Goal: Task Accomplishment & Management: Manage account settings

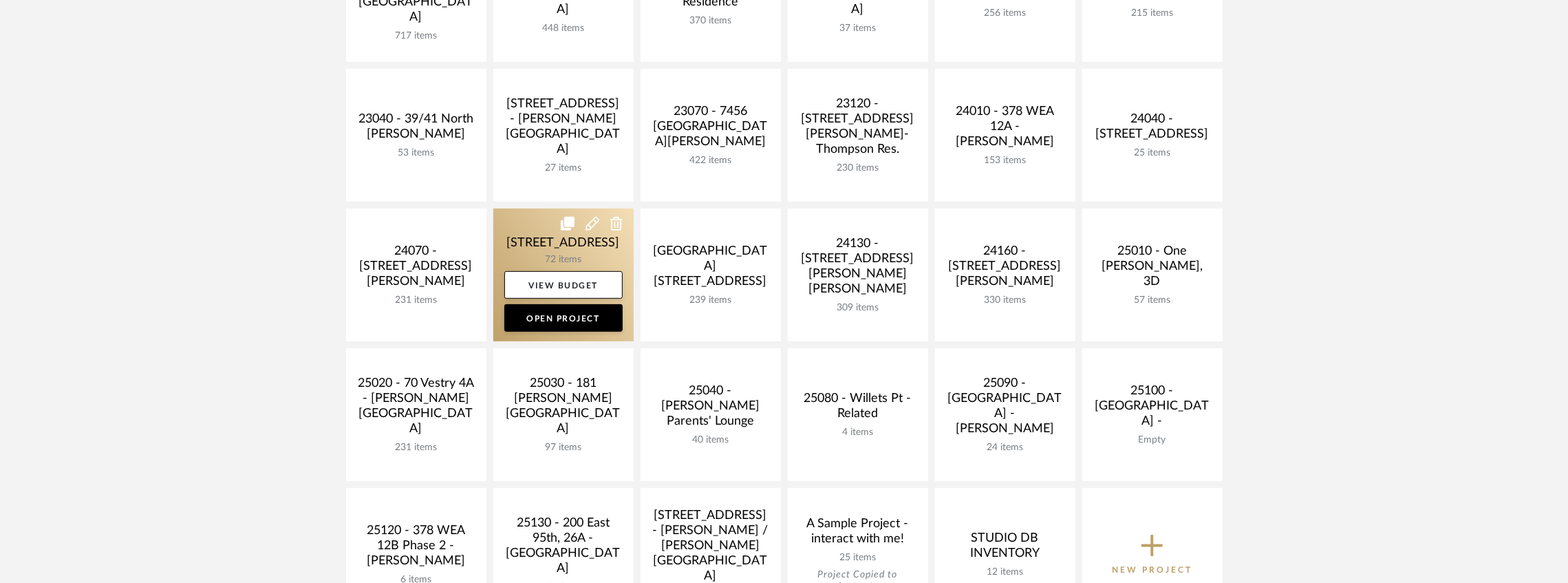
scroll to position [551, 0]
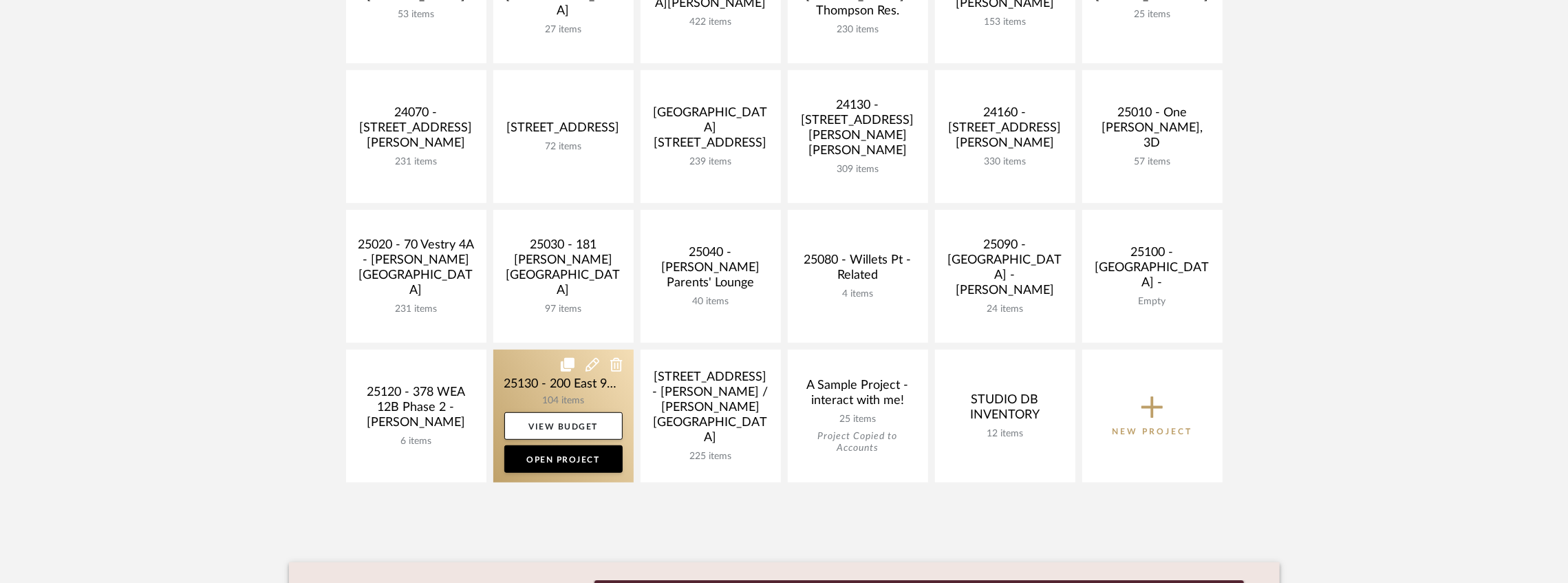
click at [542, 376] on link at bounding box center [563, 416] width 141 height 133
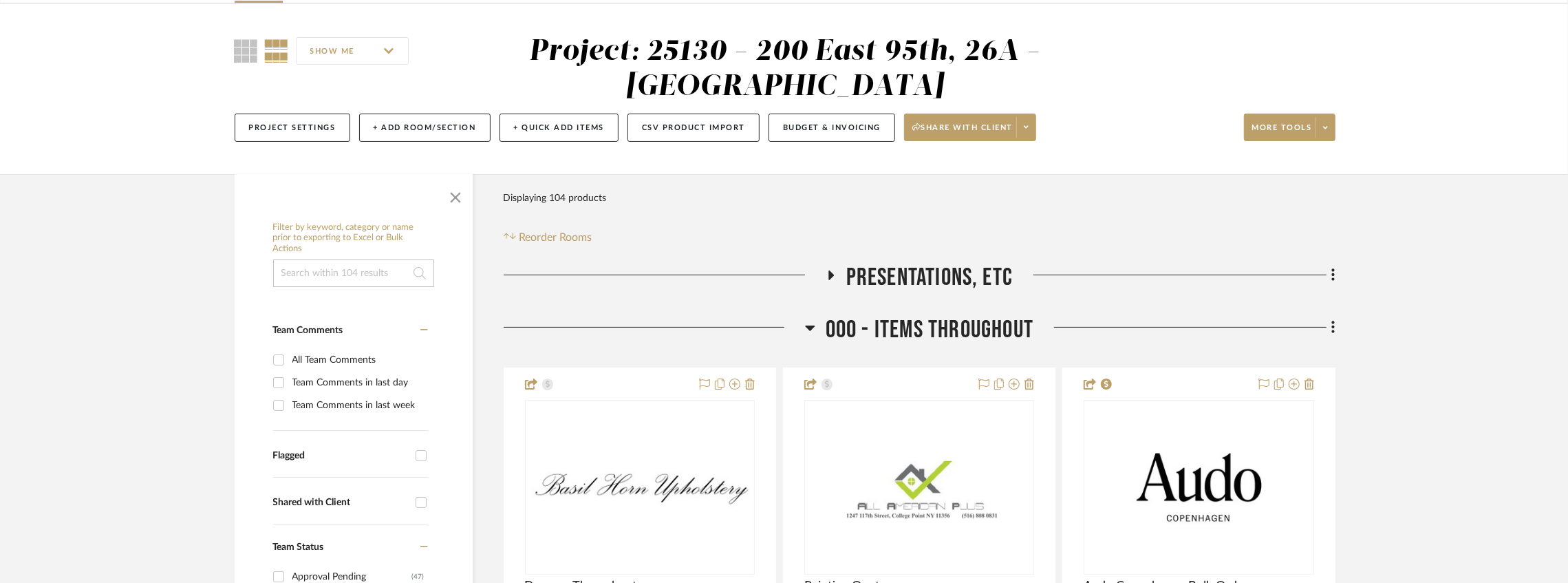
scroll to position [229, 0]
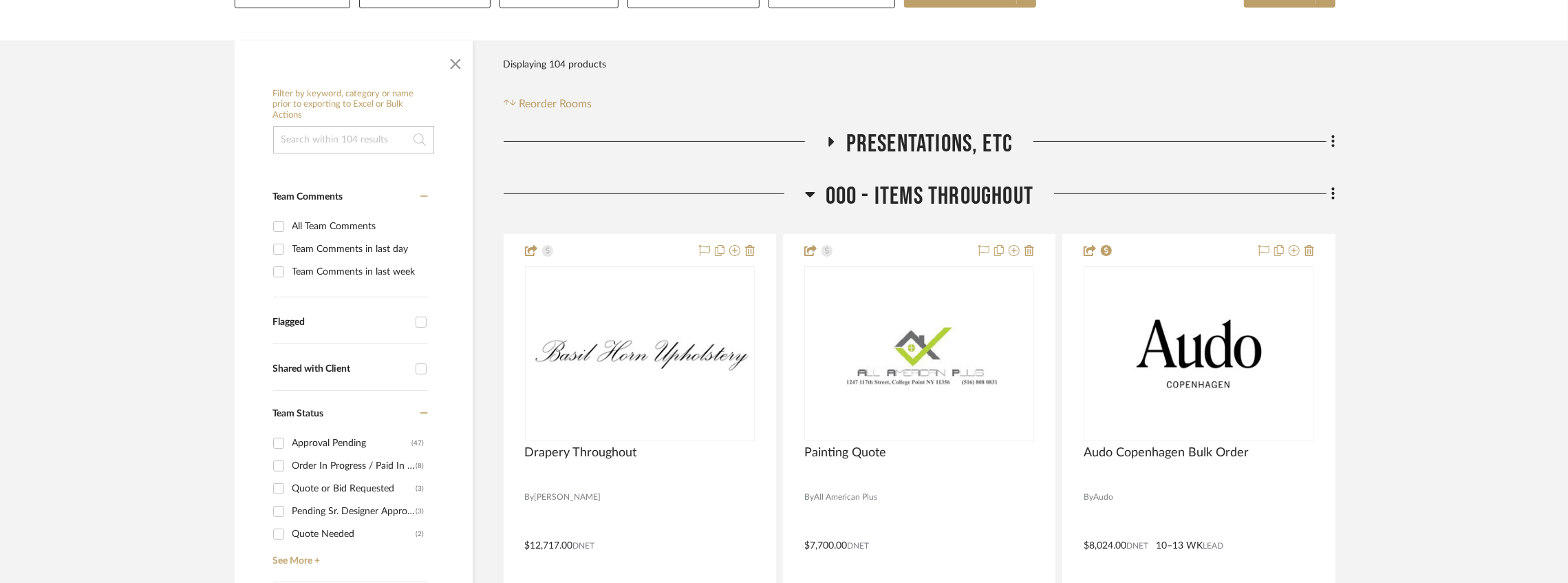
click at [342, 512] on div "Pending Sr. Designer Approval" at bounding box center [354, 512] width 124 height 22
click at [290, 512] on input "Pending Sr. Designer Approval (3)" at bounding box center [279, 512] width 22 height 22
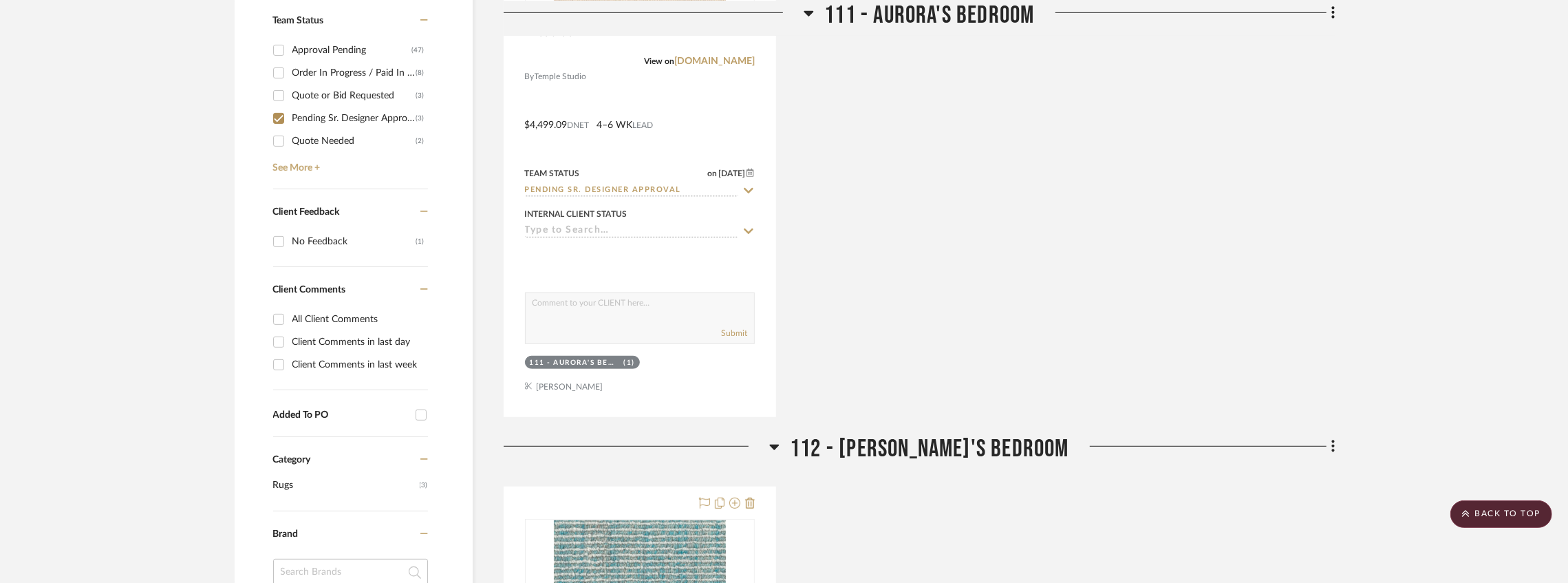
scroll to position [551, 0]
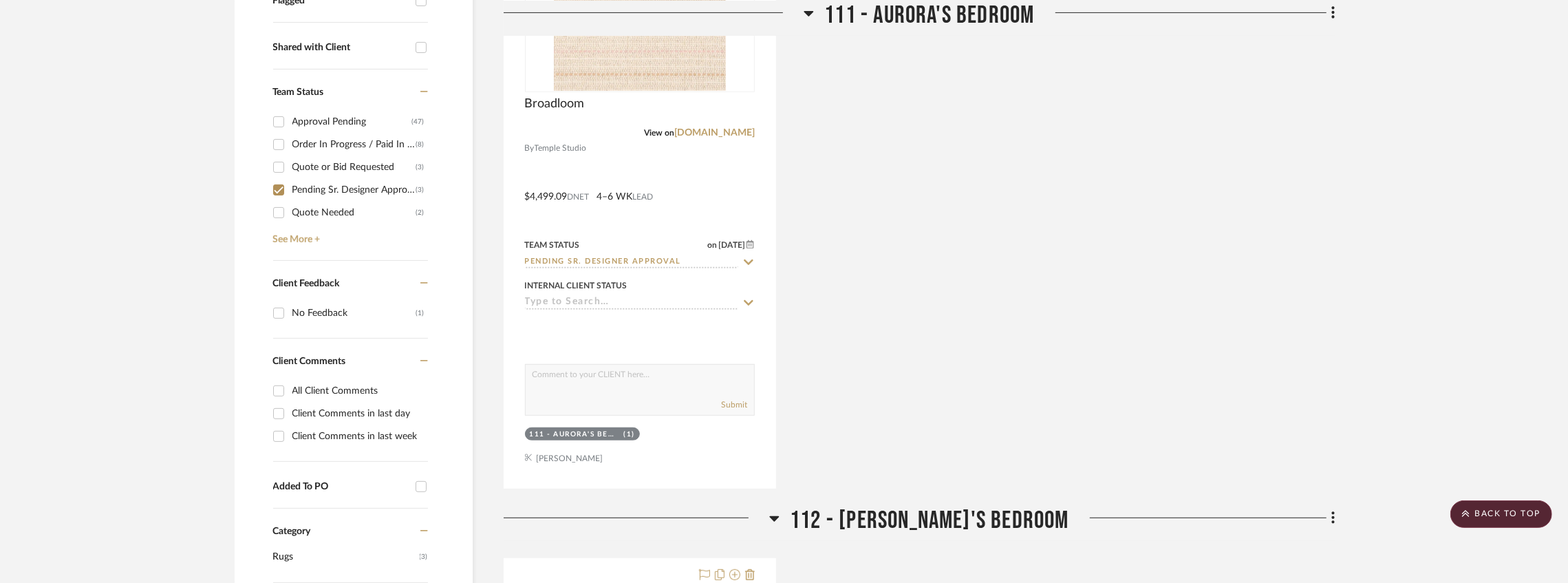
click at [342, 192] on div "Pending Sr. Designer Approval" at bounding box center [354, 190] width 124 height 22
click at [290, 192] on input "Pending Sr. Designer Approval (3)" at bounding box center [279, 190] width 22 height 22
checkbox input "false"
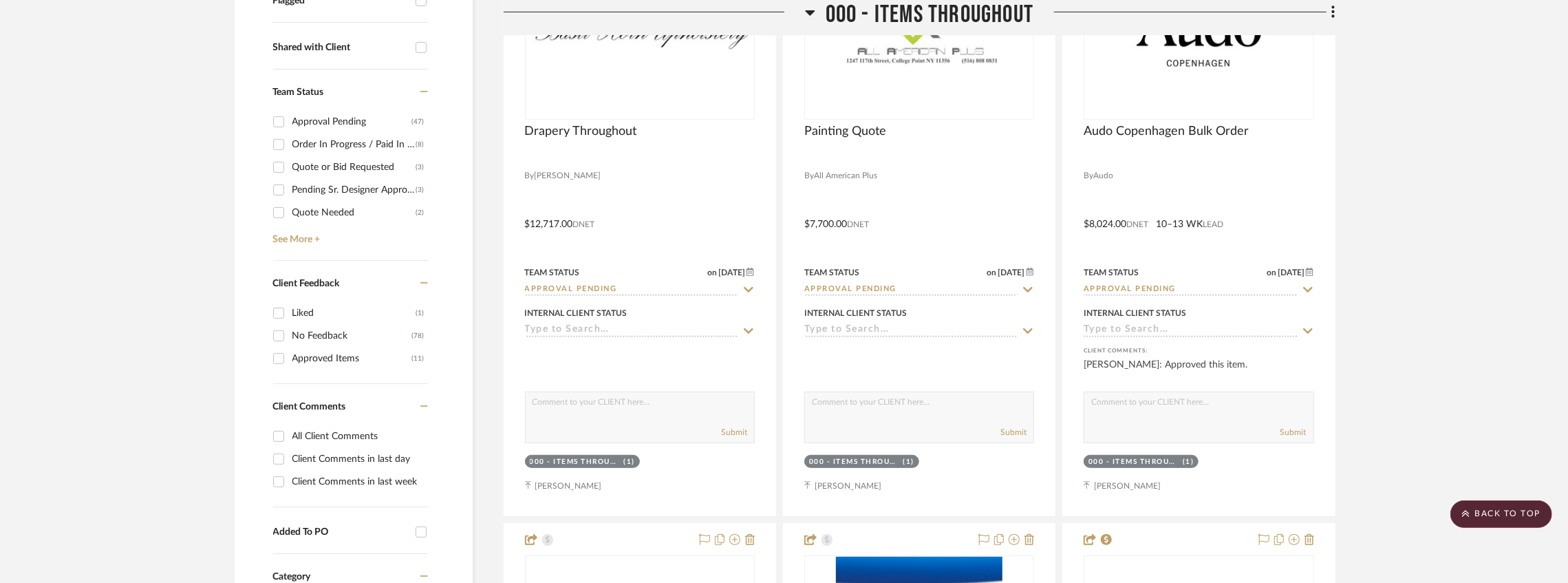
click at [331, 120] on div "Approval Pending" at bounding box center [352, 122] width 119 height 22
click at [290, 120] on input "Approval Pending (47)" at bounding box center [279, 122] width 22 height 22
checkbox input "true"
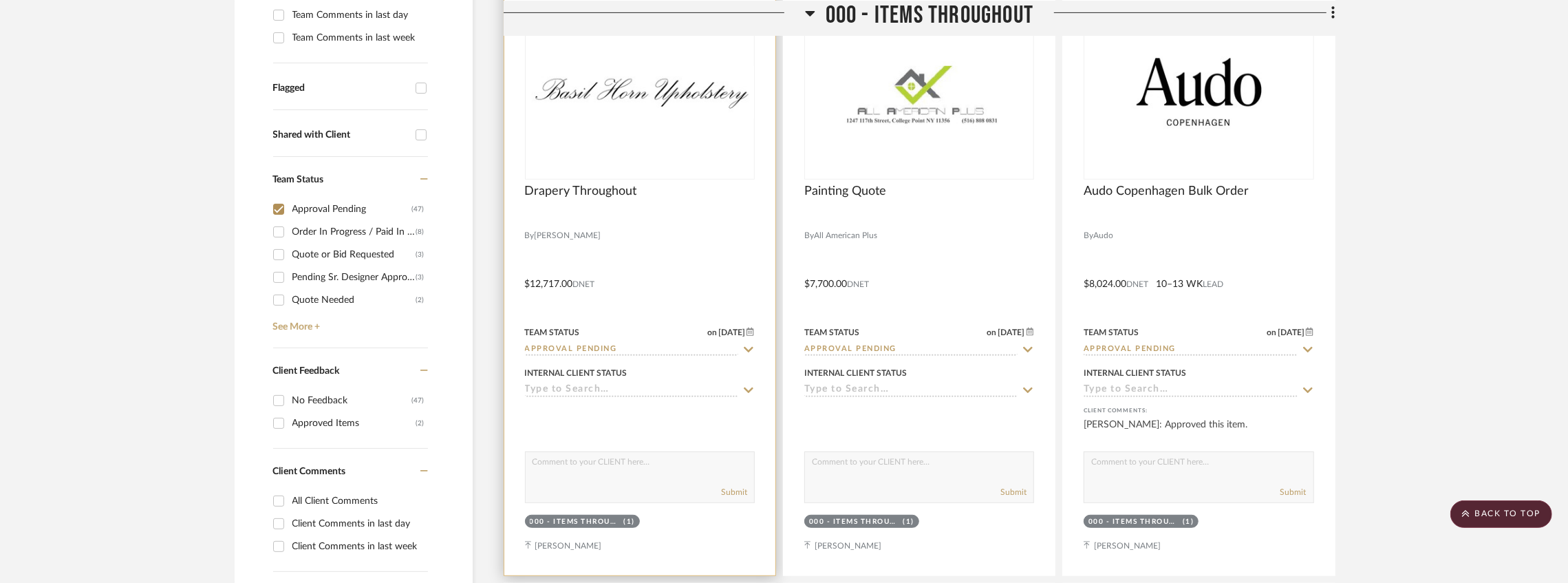
scroll to position [321, 0]
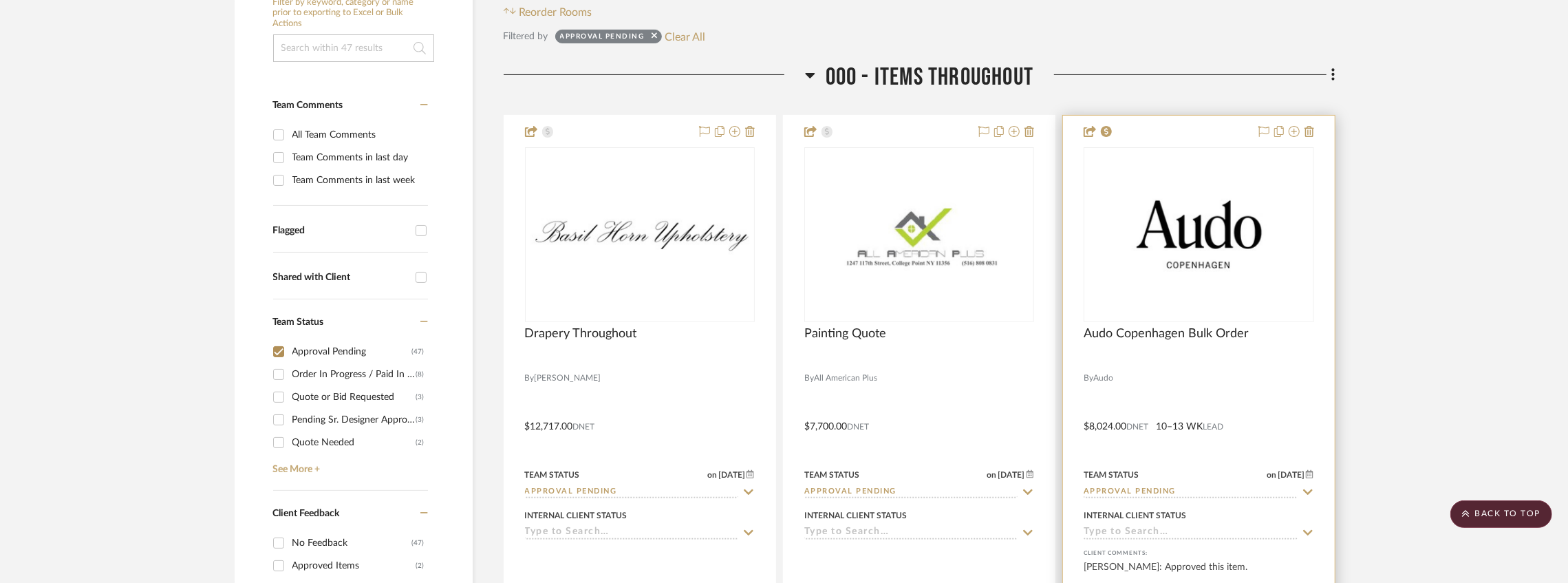
click at [1135, 497] on input "Approval Pending" at bounding box center [1190, 493] width 214 height 13
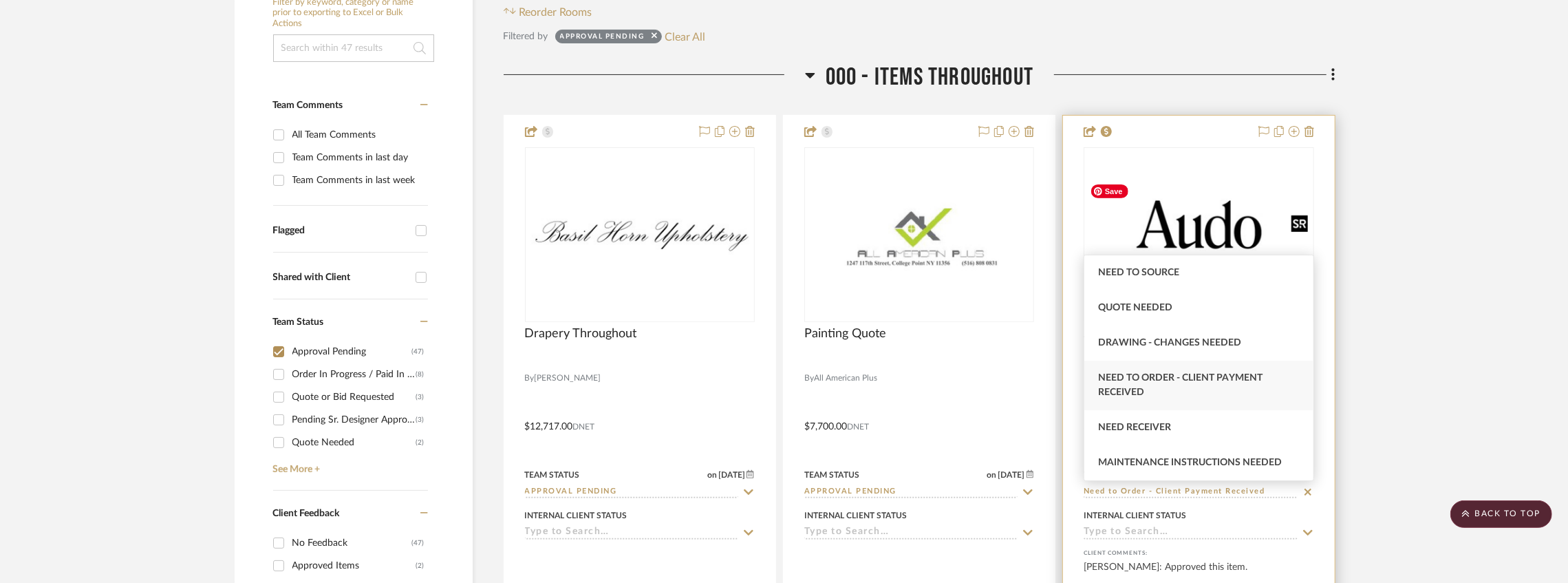
type input "Need to Order - Client Payment Received"
click at [1156, 201] on img "0" at bounding box center [1198, 234] width 227 height 112
type input "[DATE]"
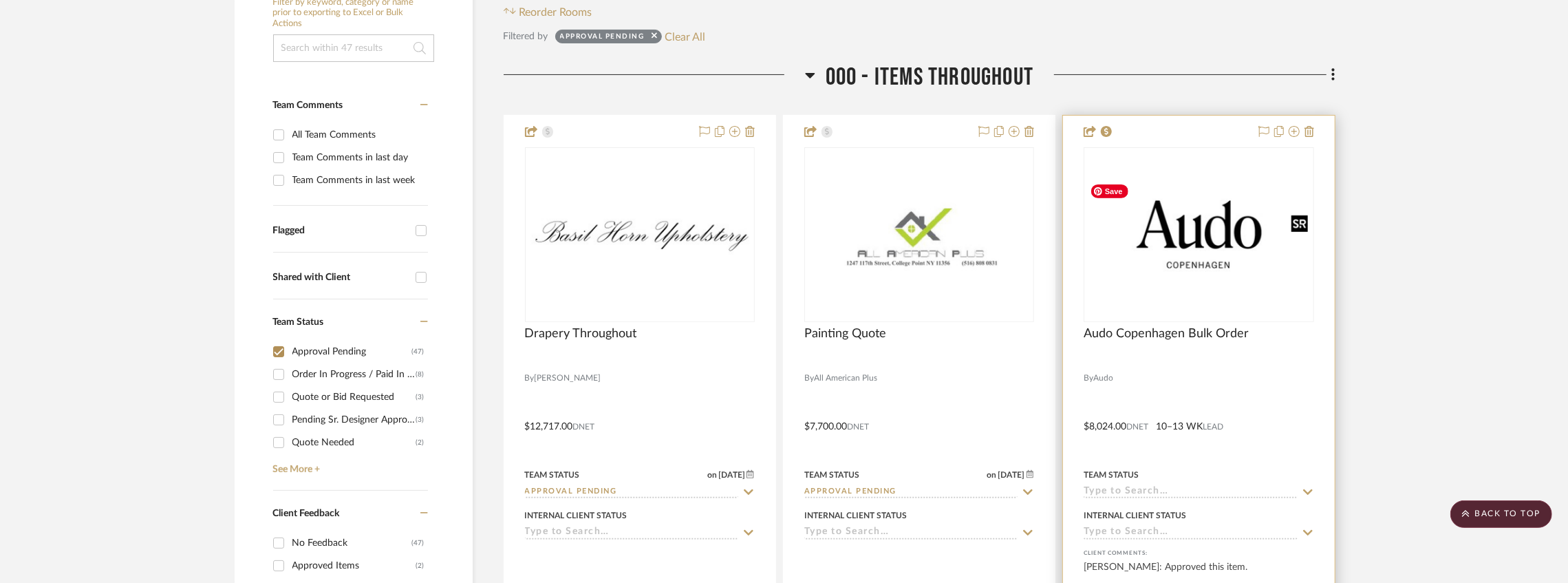
click at [1157, 199] on img "0" at bounding box center [1198, 234] width 227 height 112
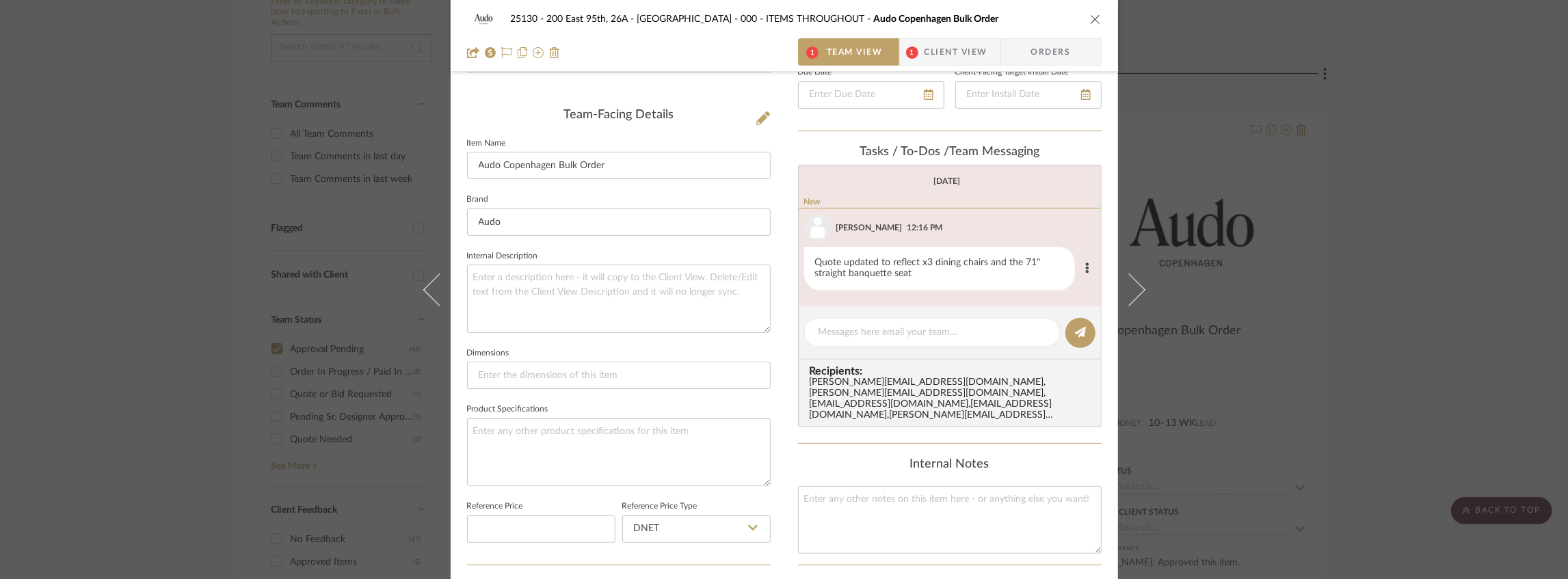
click at [927, 271] on div "Quote updated to reflect x3 dining chairs and the 71" straight banquette seat" at bounding box center [939, 268] width 271 height 44
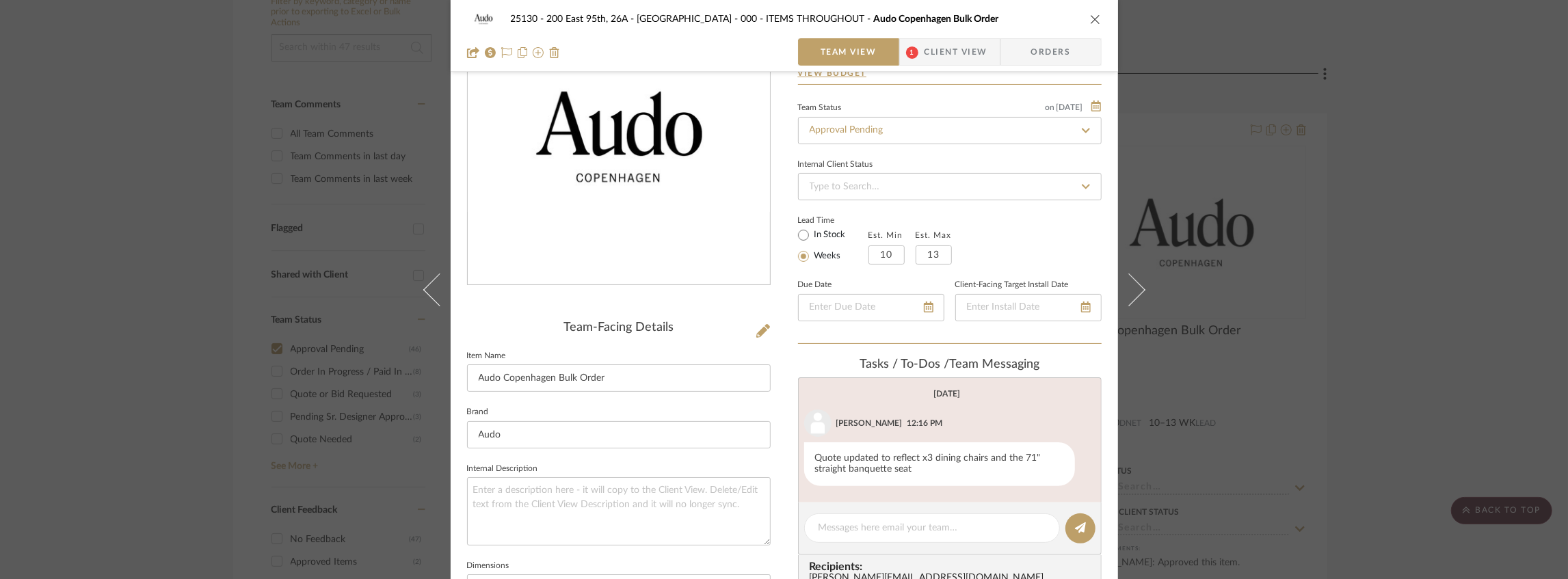
scroll to position [45, 0]
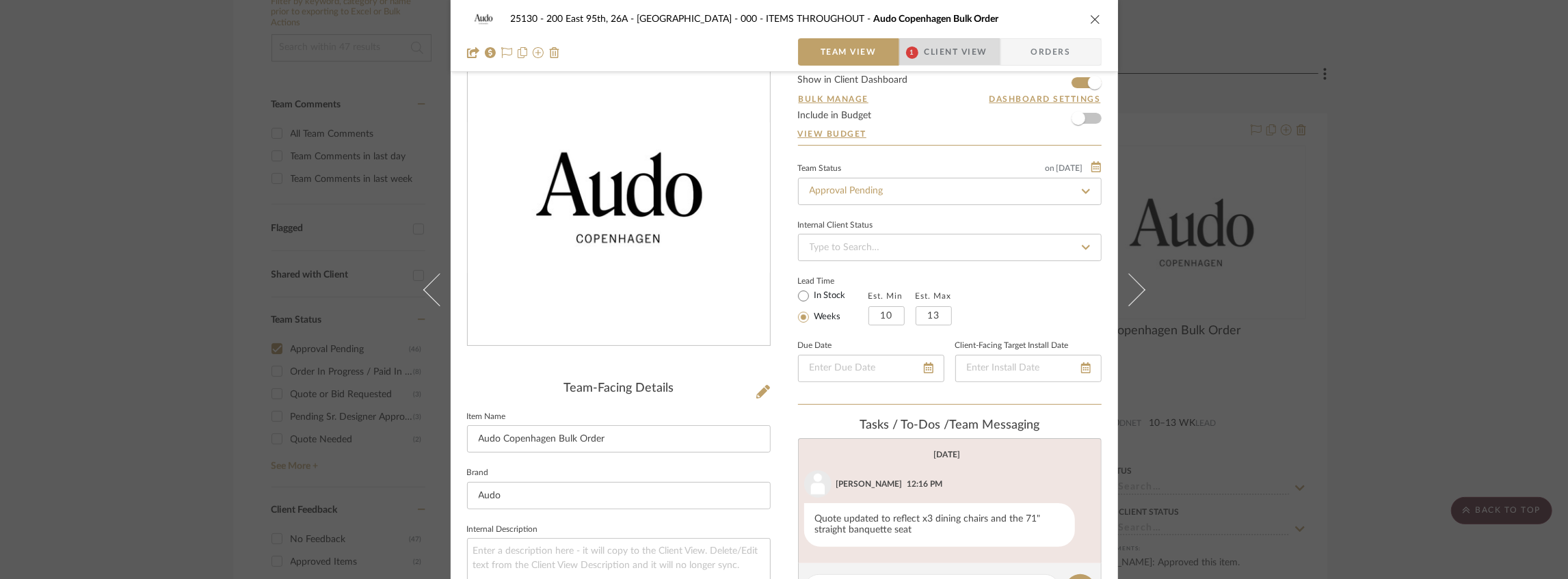
click at [944, 59] on span "Client View" at bounding box center [956, 52] width 63 height 27
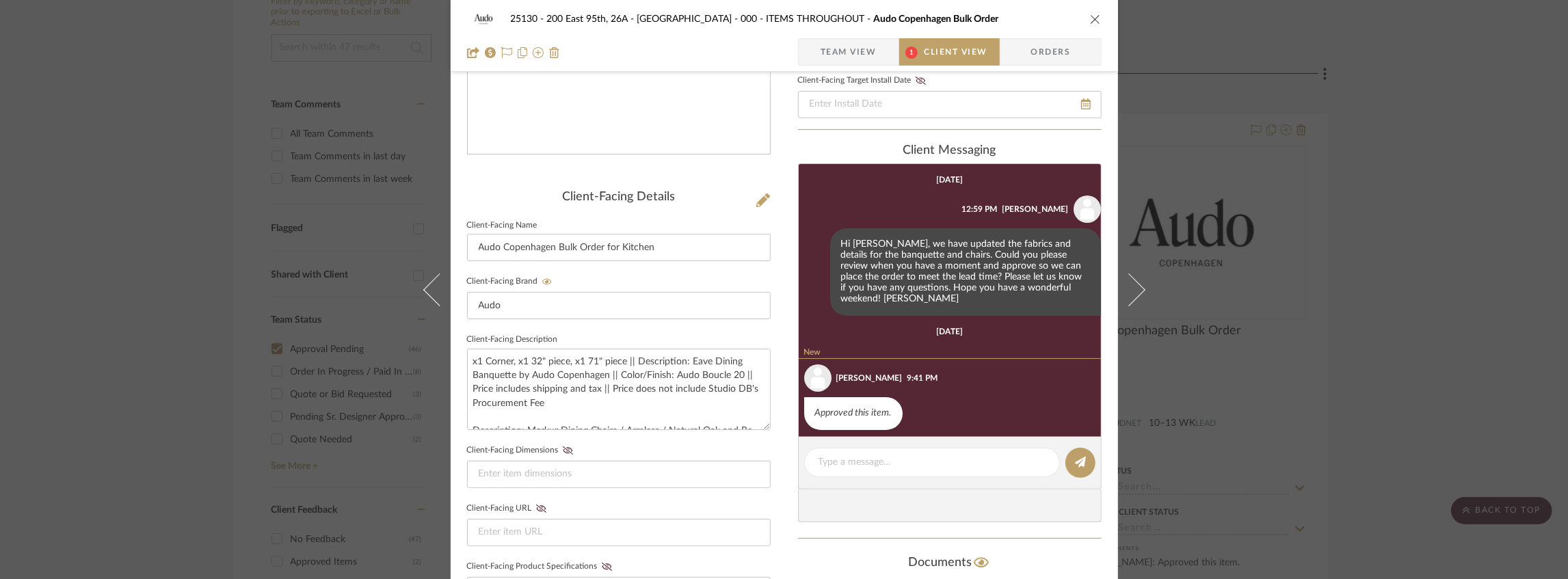
scroll to position [273, 0]
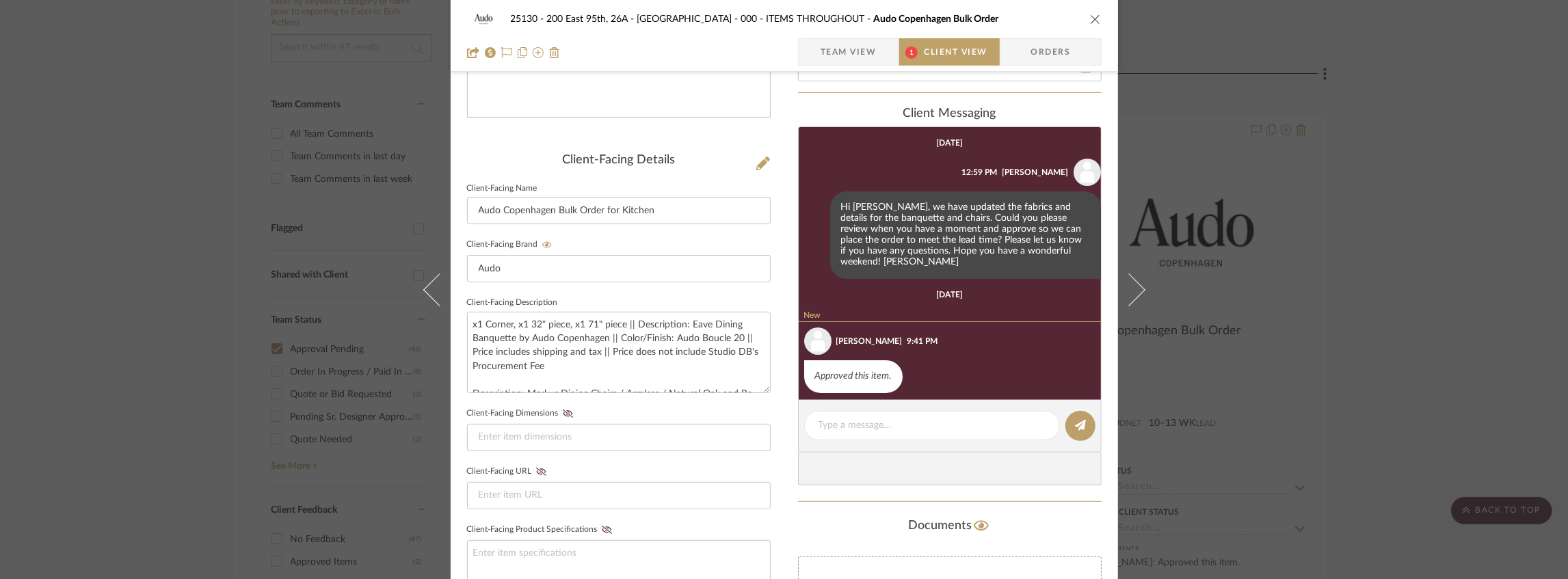
click at [1090, 22] on icon "close" at bounding box center [1096, 20] width 11 height 11
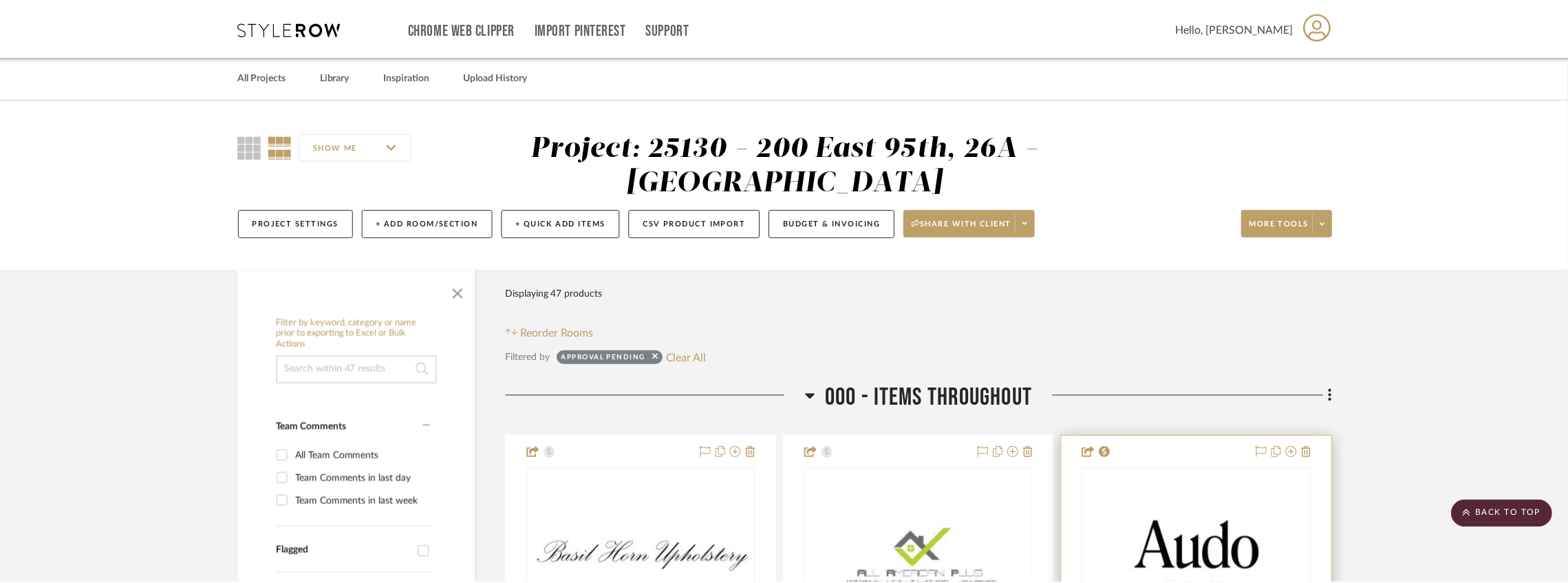
scroll to position [321, 0]
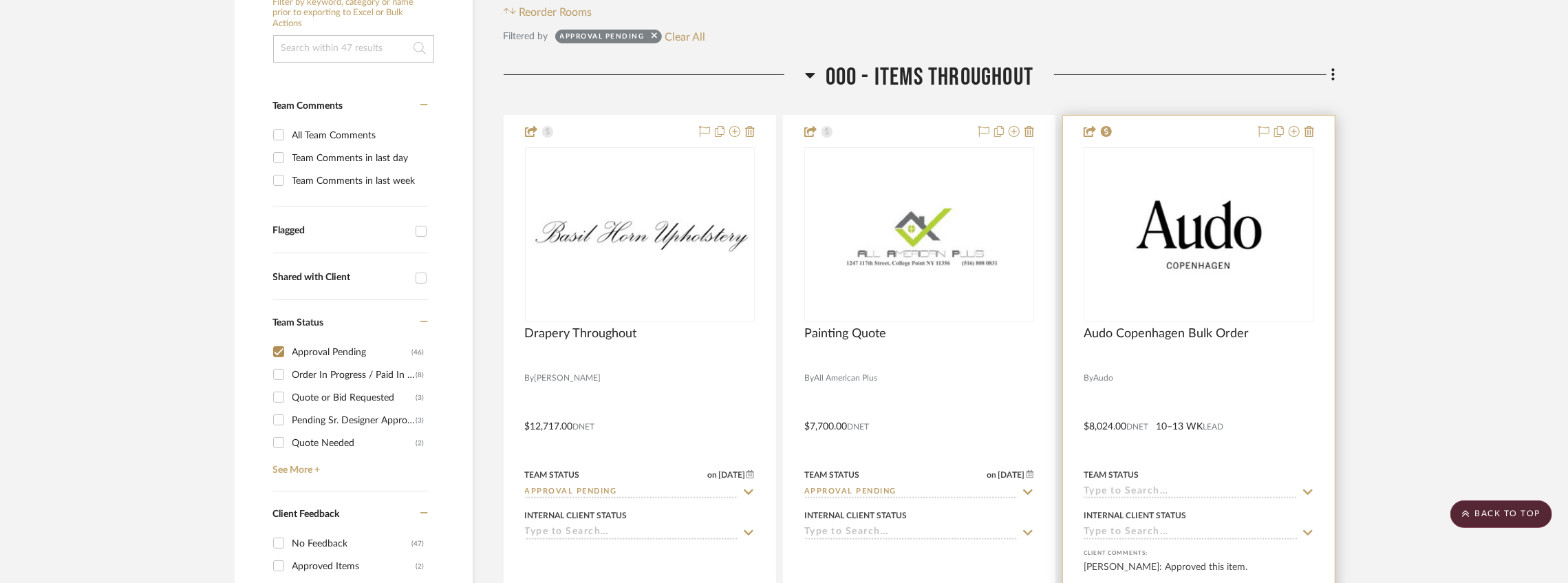
click at [1134, 493] on input at bounding box center [1190, 493] width 214 height 13
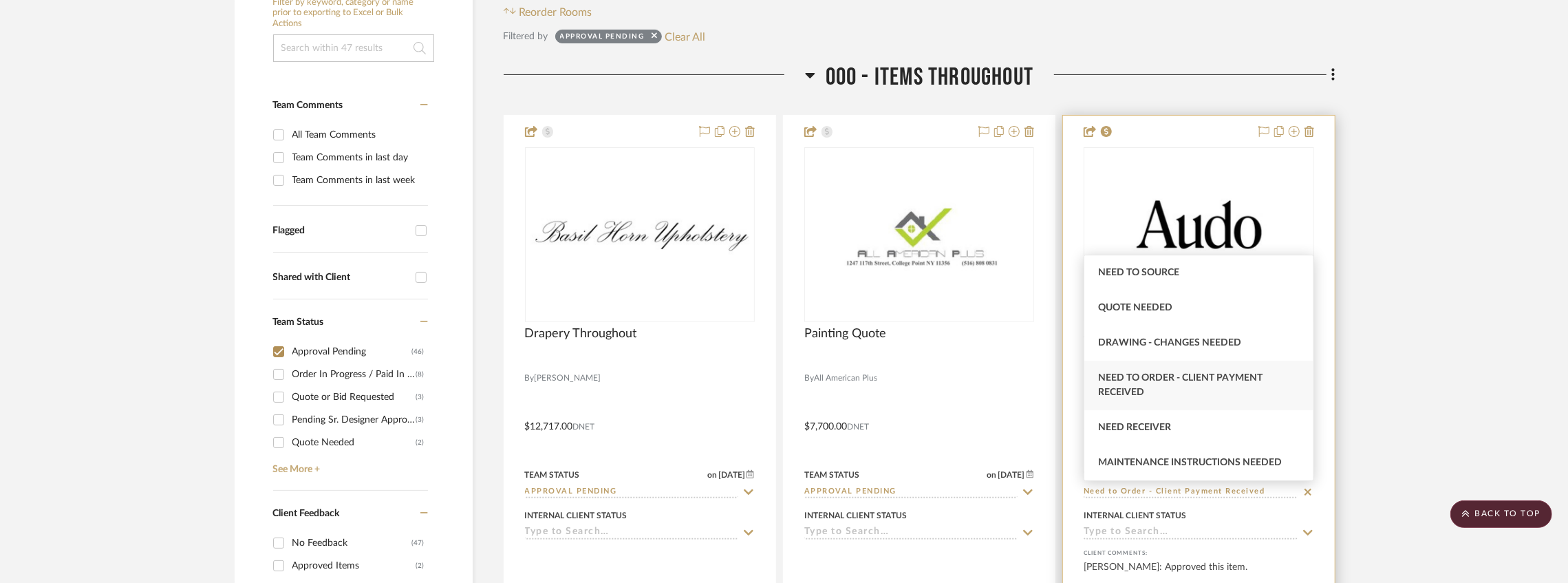
type input "Need to Order - Client Payment Received"
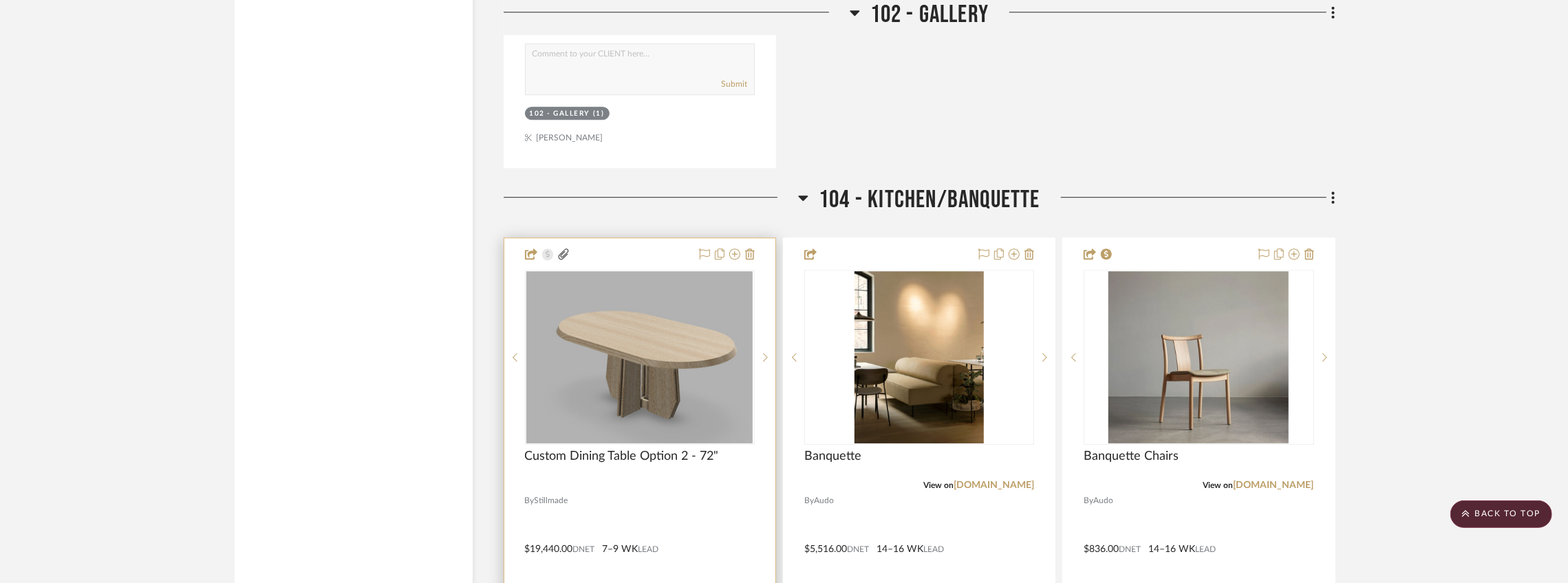
scroll to position [3625, 0]
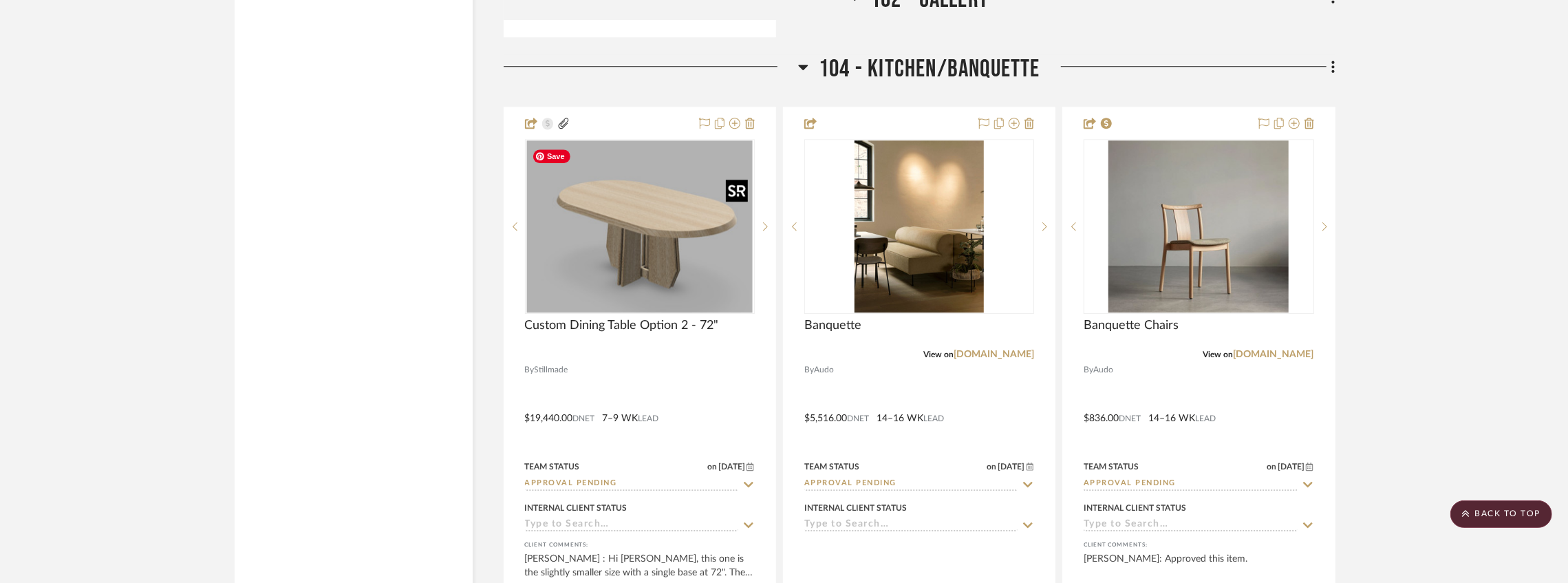
drag, startPoint x: 663, startPoint y: 285, endPoint x: 1372, endPoint y: 165, distance: 719.1
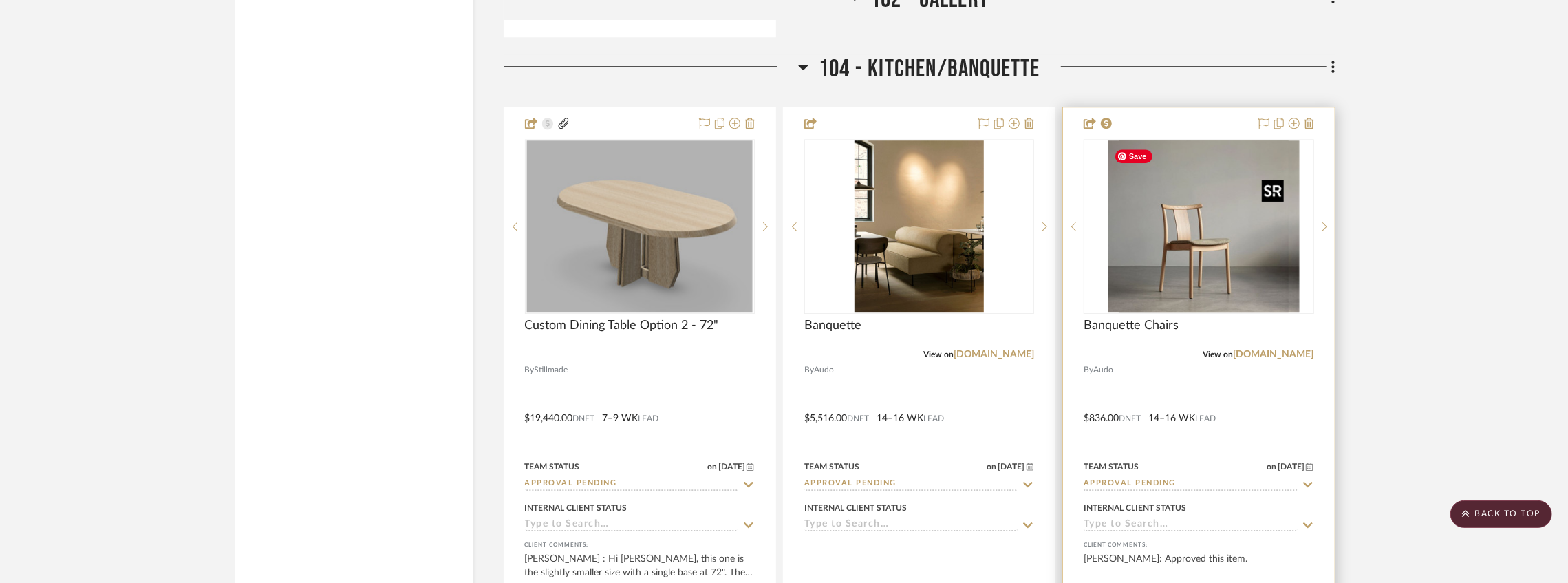
click at [1185, 236] on div at bounding box center [1198, 226] width 230 height 175
click at [1175, 238] on img "0" at bounding box center [1199, 226] width 181 height 172
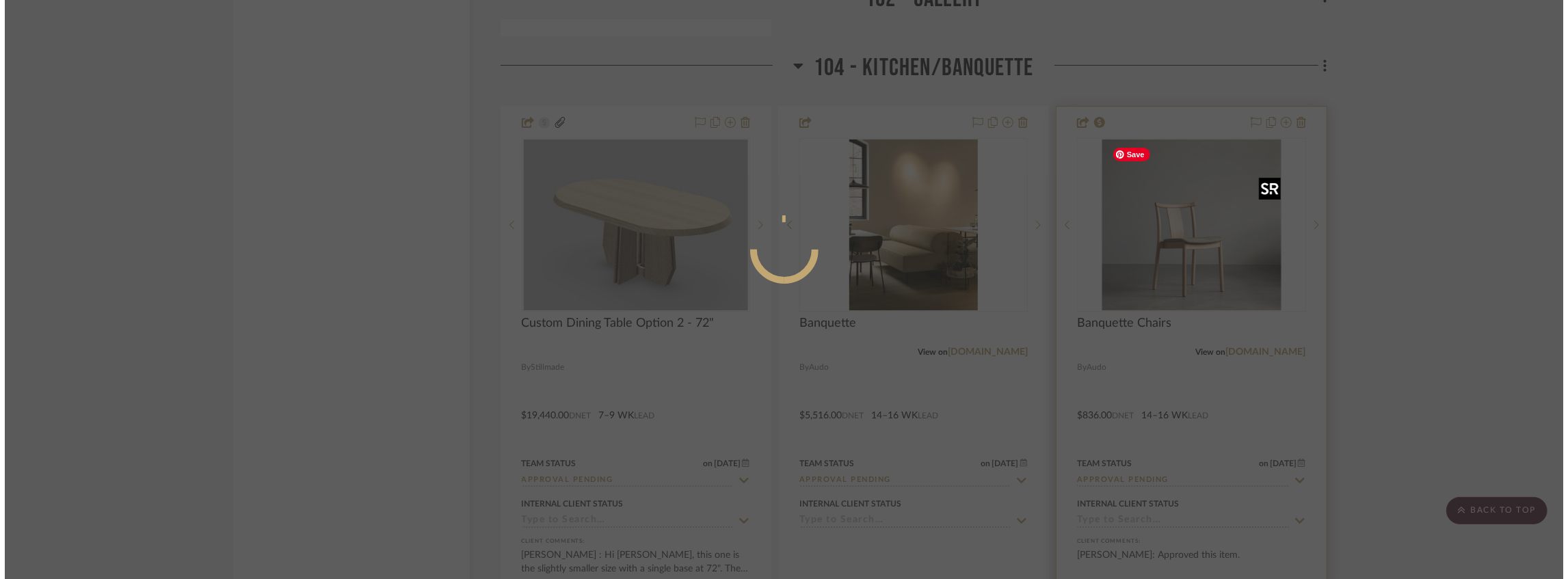
scroll to position [0, 0]
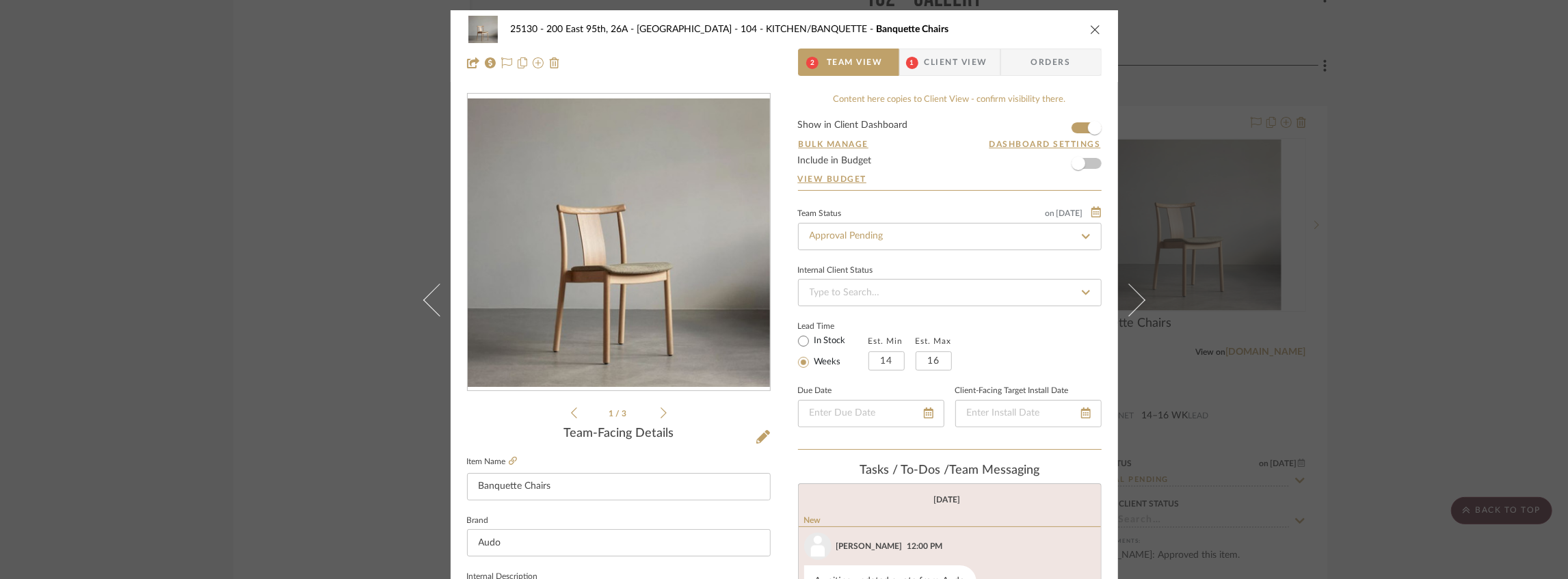
click at [925, 73] on span "Client View" at bounding box center [956, 62] width 63 height 27
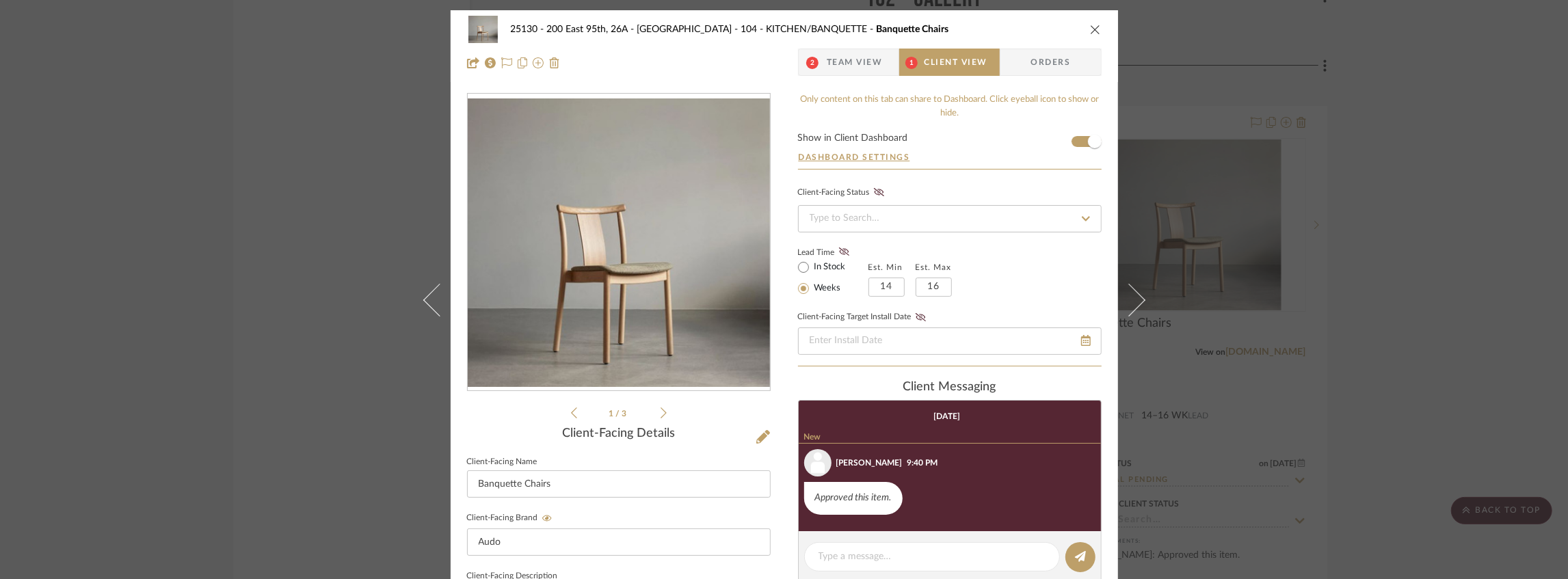
click at [848, 69] on span "Team View" at bounding box center [855, 62] width 56 height 27
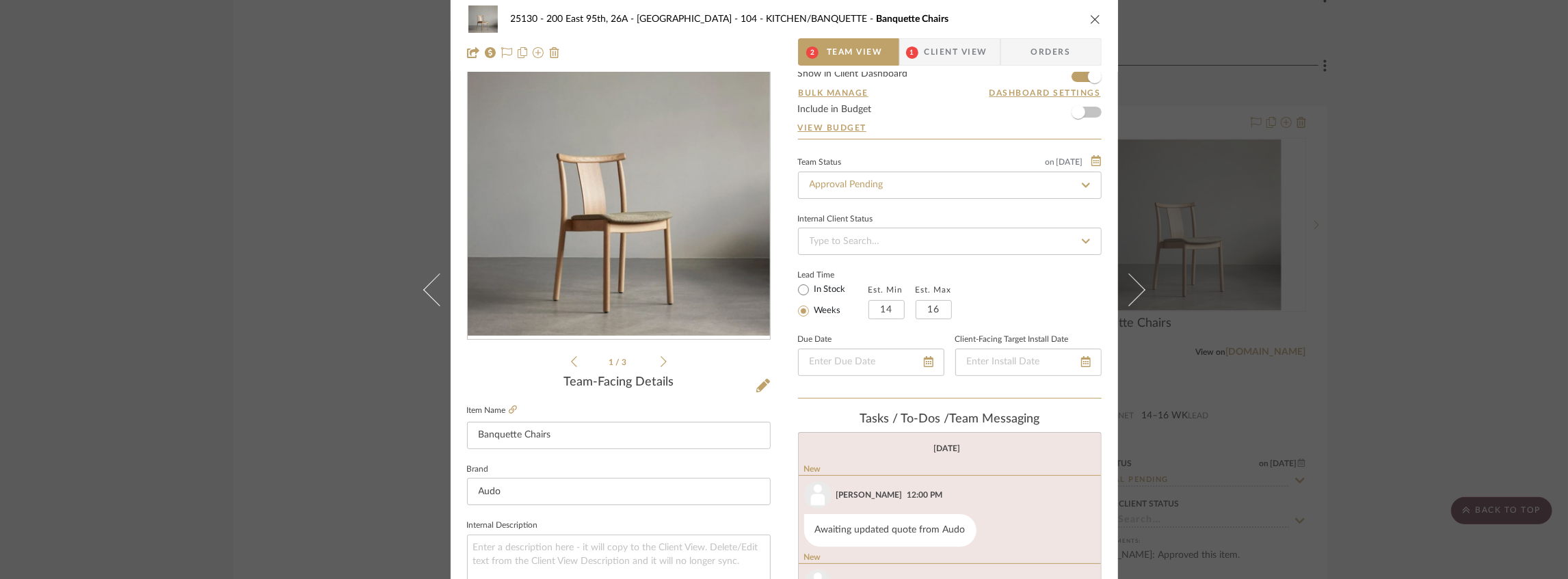
scroll to position [137, 0]
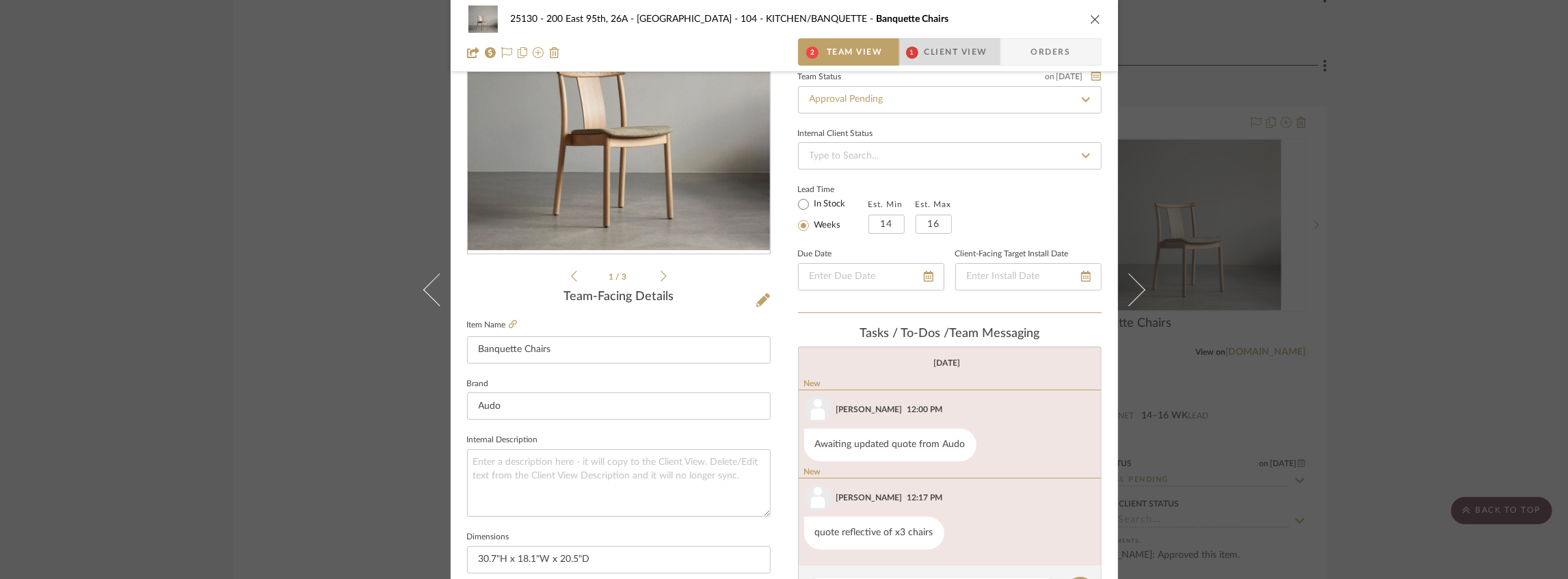
click at [929, 63] on span "Client View" at bounding box center [956, 52] width 63 height 27
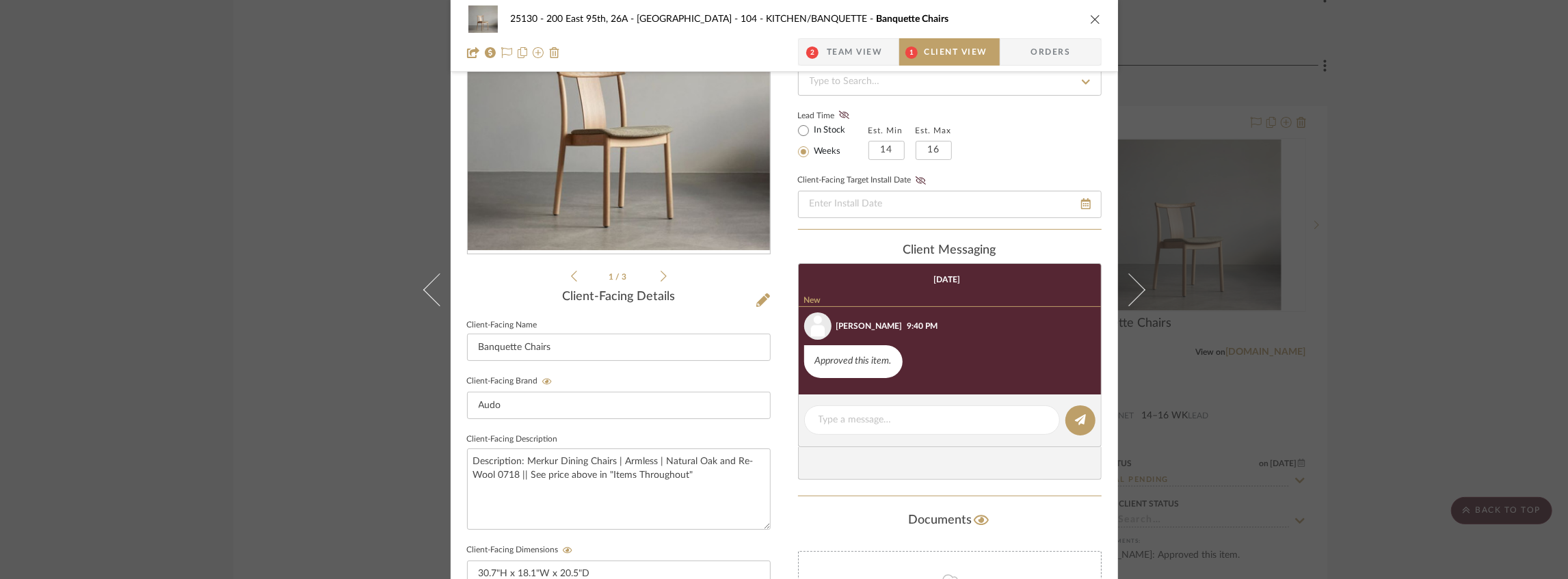
click at [1093, 23] on icon "close" at bounding box center [1096, 20] width 11 height 11
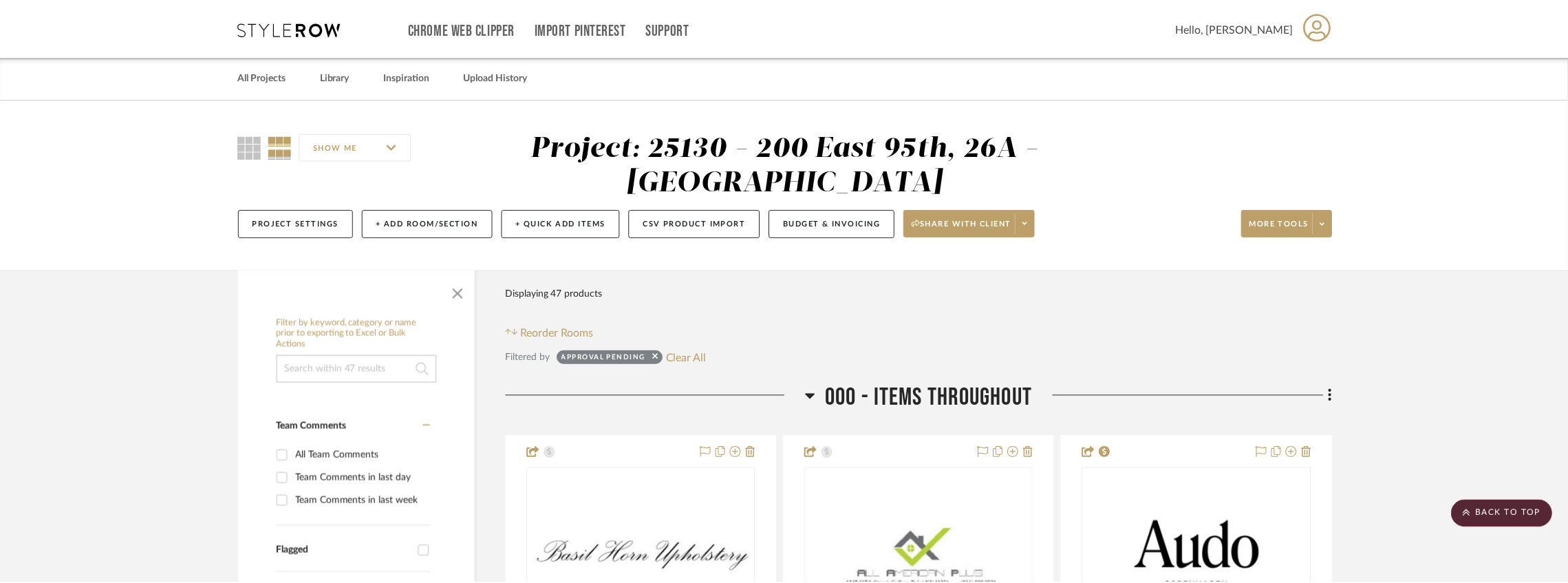
scroll to position [3625, 0]
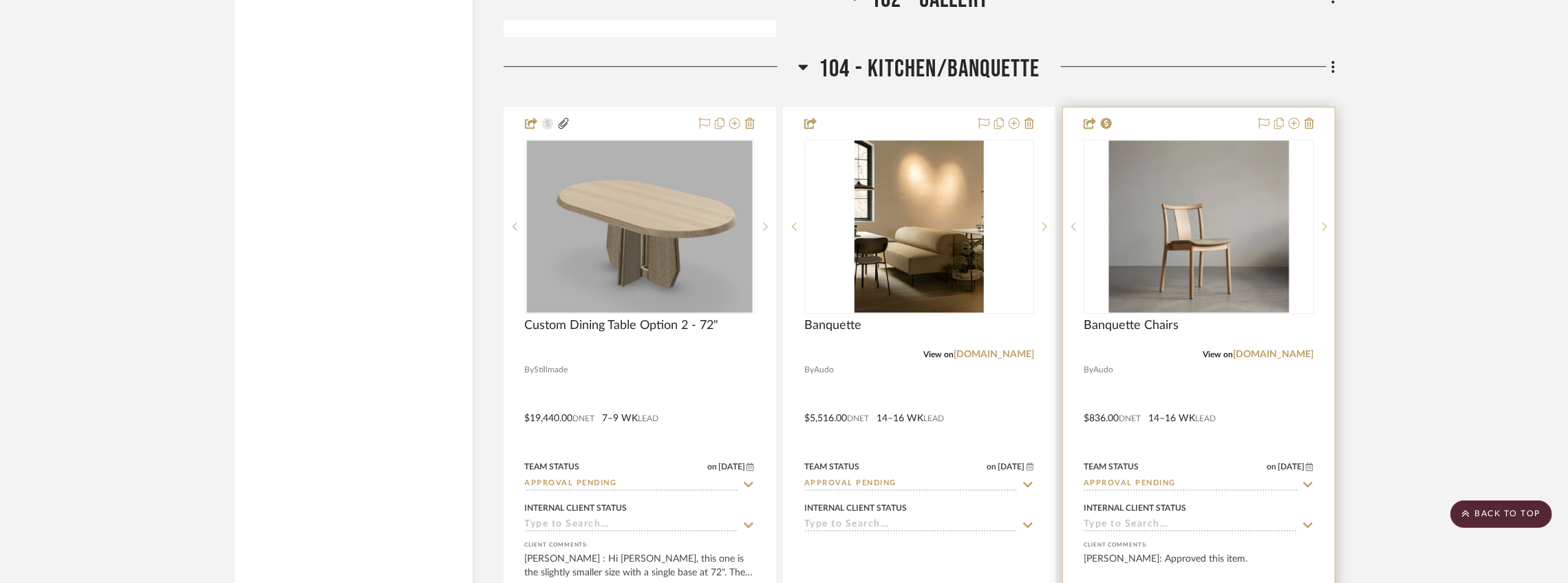
click at [1124, 484] on input "Approval Pending" at bounding box center [1190, 484] width 214 height 13
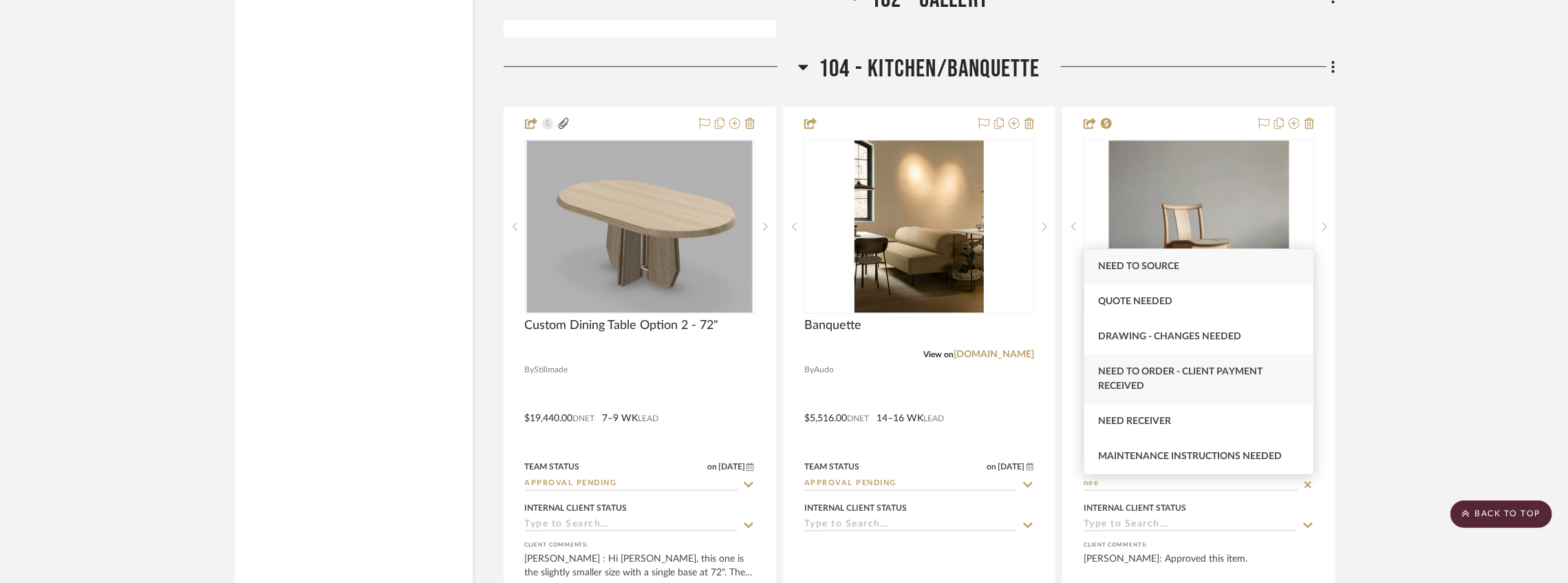
type input "nee"
click at [1181, 382] on div "Need to Order - Client Payment Received" at bounding box center [1199, 379] width 229 height 50
type input "[DATE]"
type input "Need to Order - Client Payment Received"
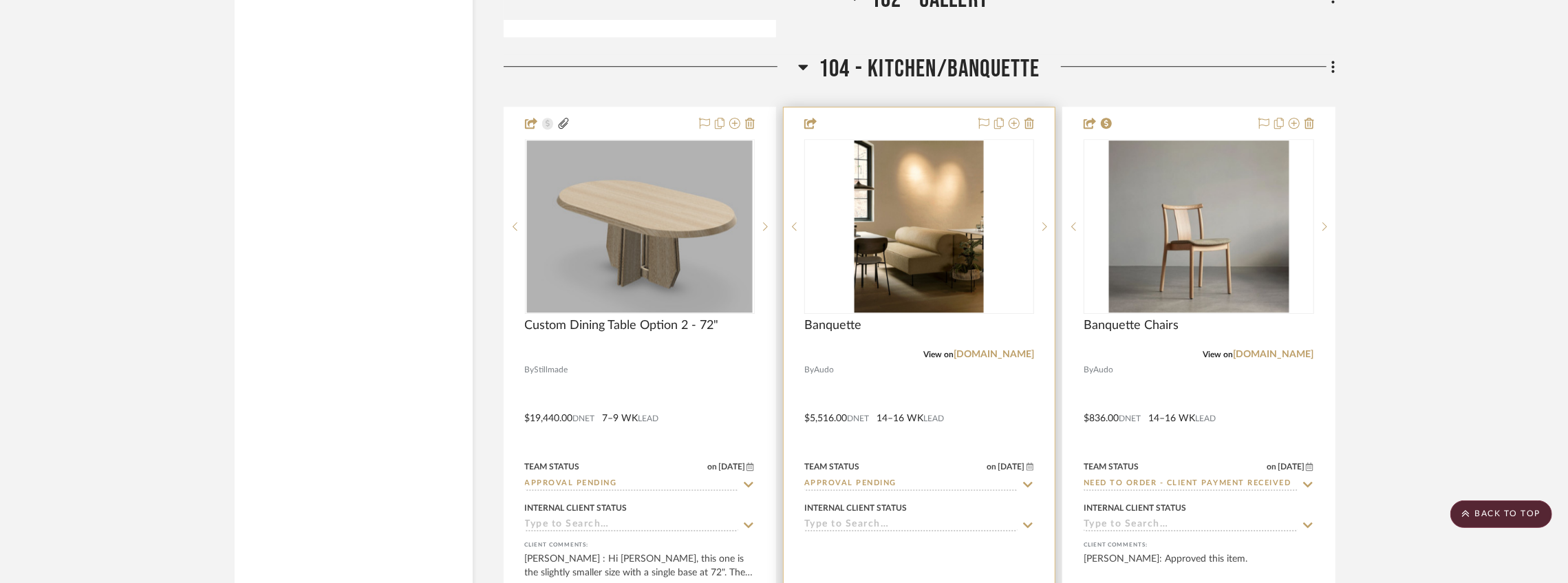
click at [878, 487] on input "Approval Pending" at bounding box center [911, 484] width 214 height 13
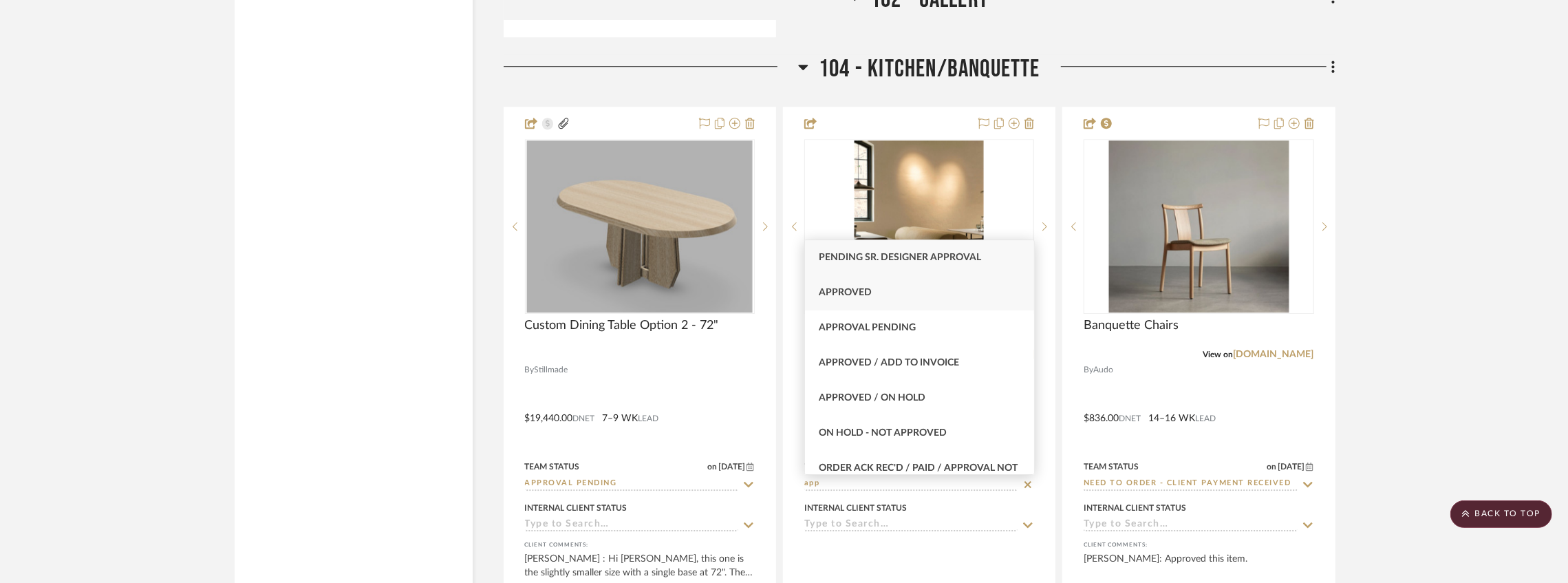
type input "app"
click at [867, 296] on span "Approved" at bounding box center [845, 292] width 53 height 9
type input "[DATE]"
type input "Approved"
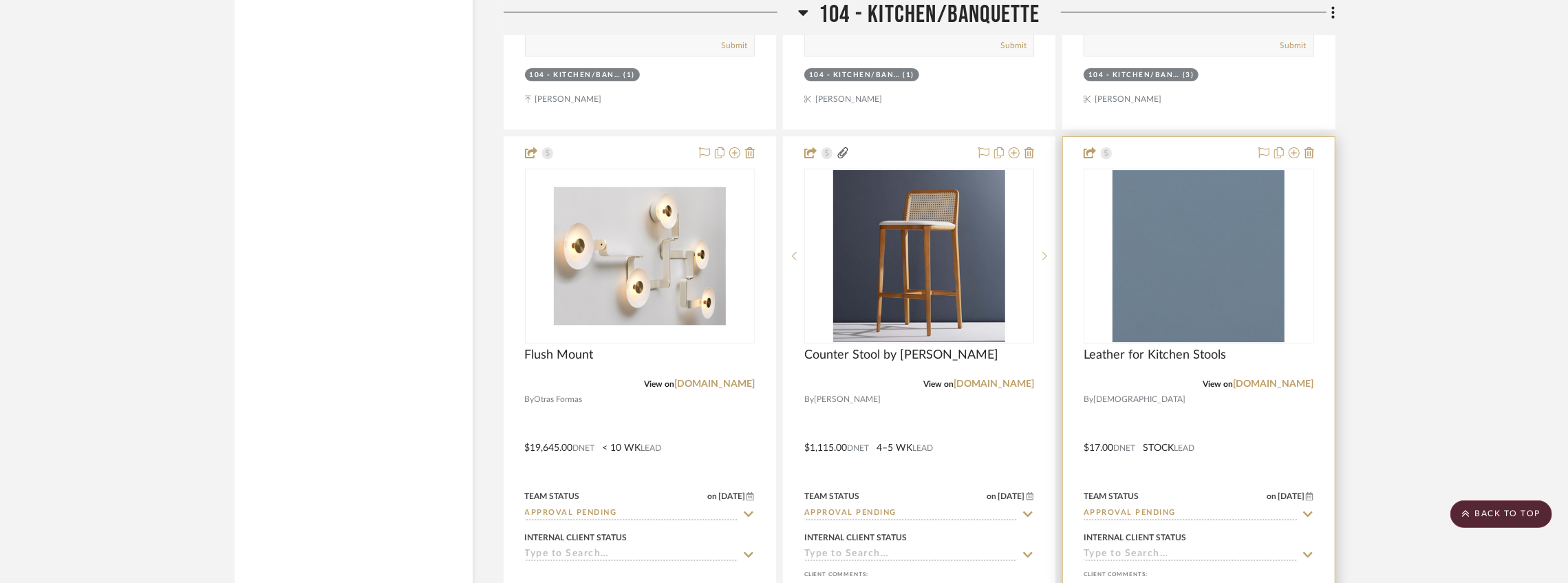
scroll to position [4222, 0]
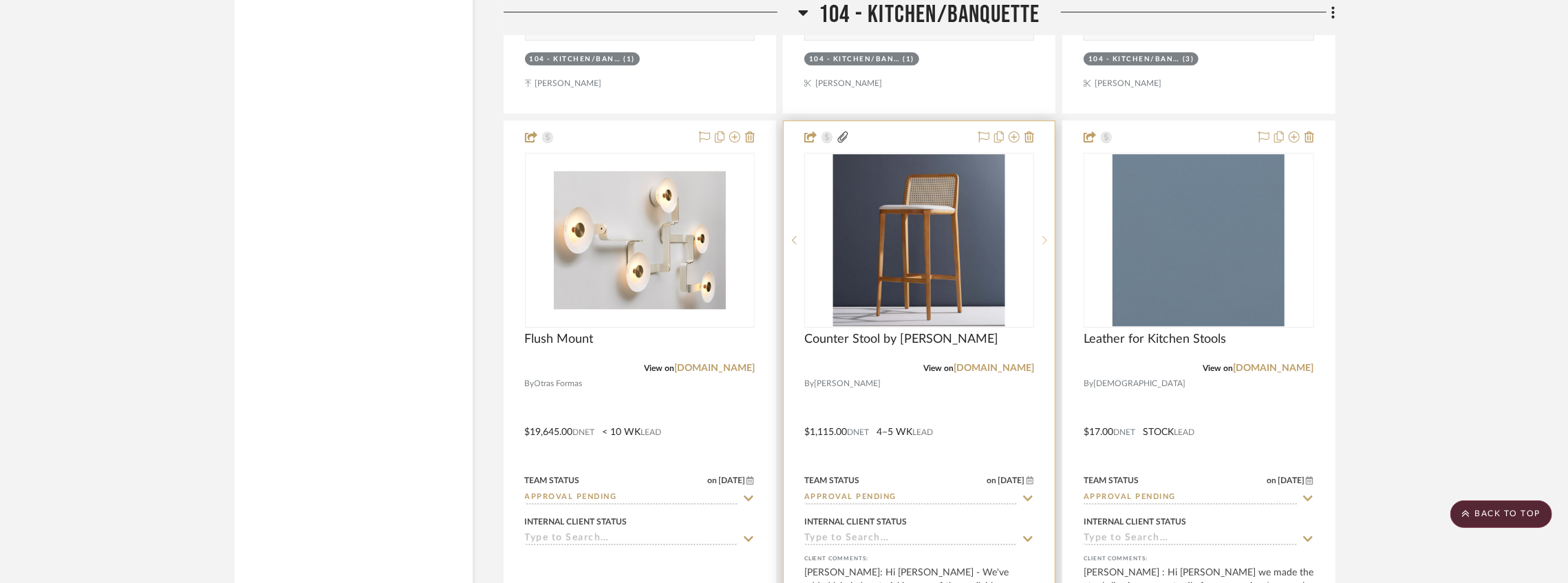
click at [1039, 245] on sr-next-btn at bounding box center [1044, 240] width 20 height 9
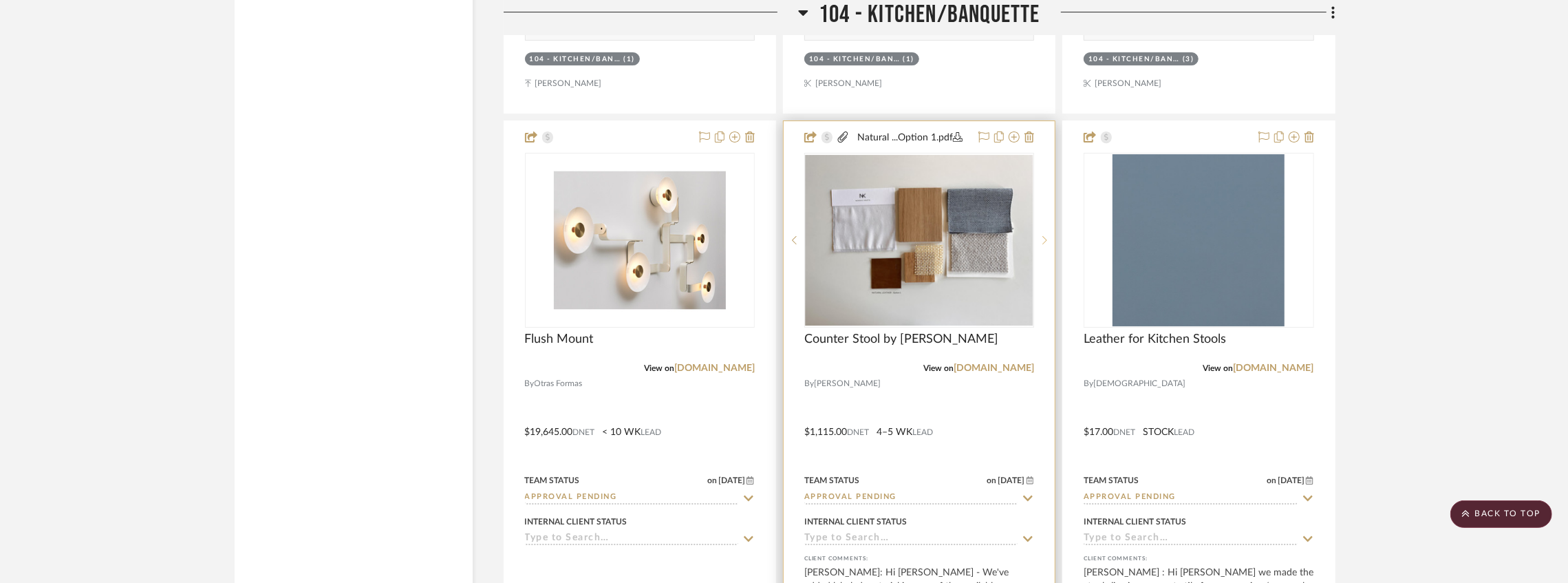
click at [1042, 243] on sr-next-btn at bounding box center [1044, 240] width 20 height 9
click at [793, 241] on icon at bounding box center [795, 240] width 5 height 9
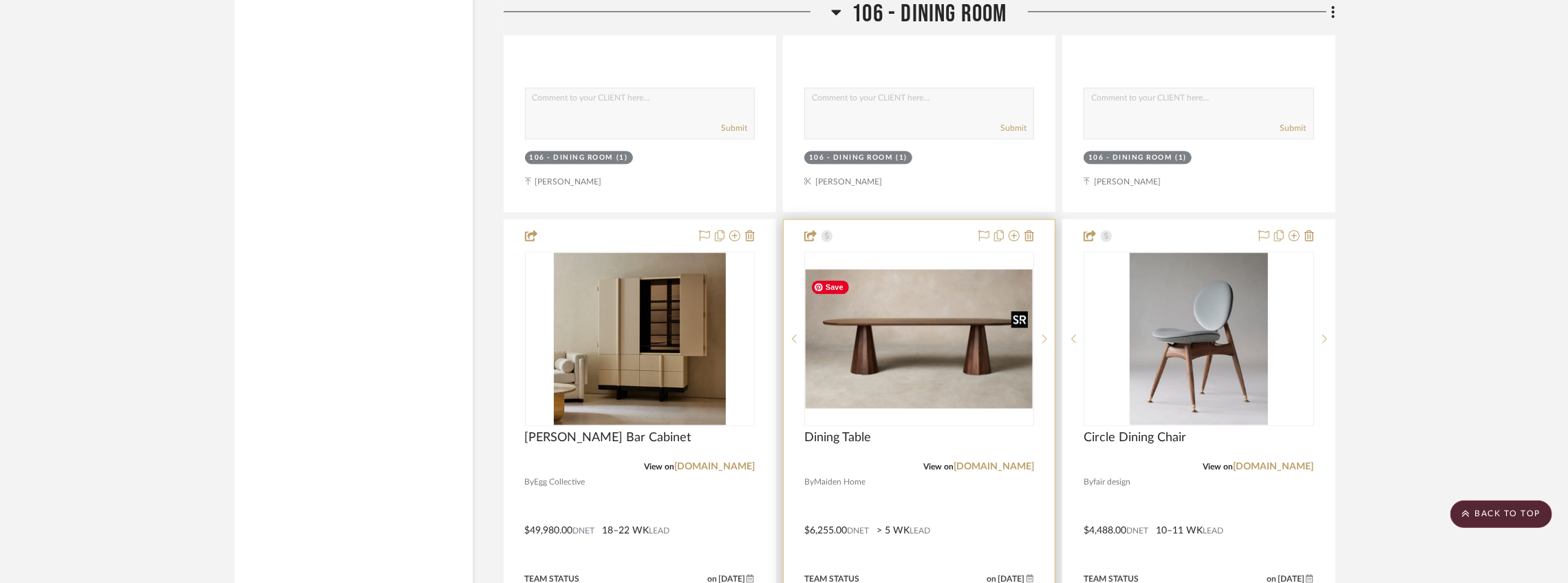
scroll to position [7435, 0]
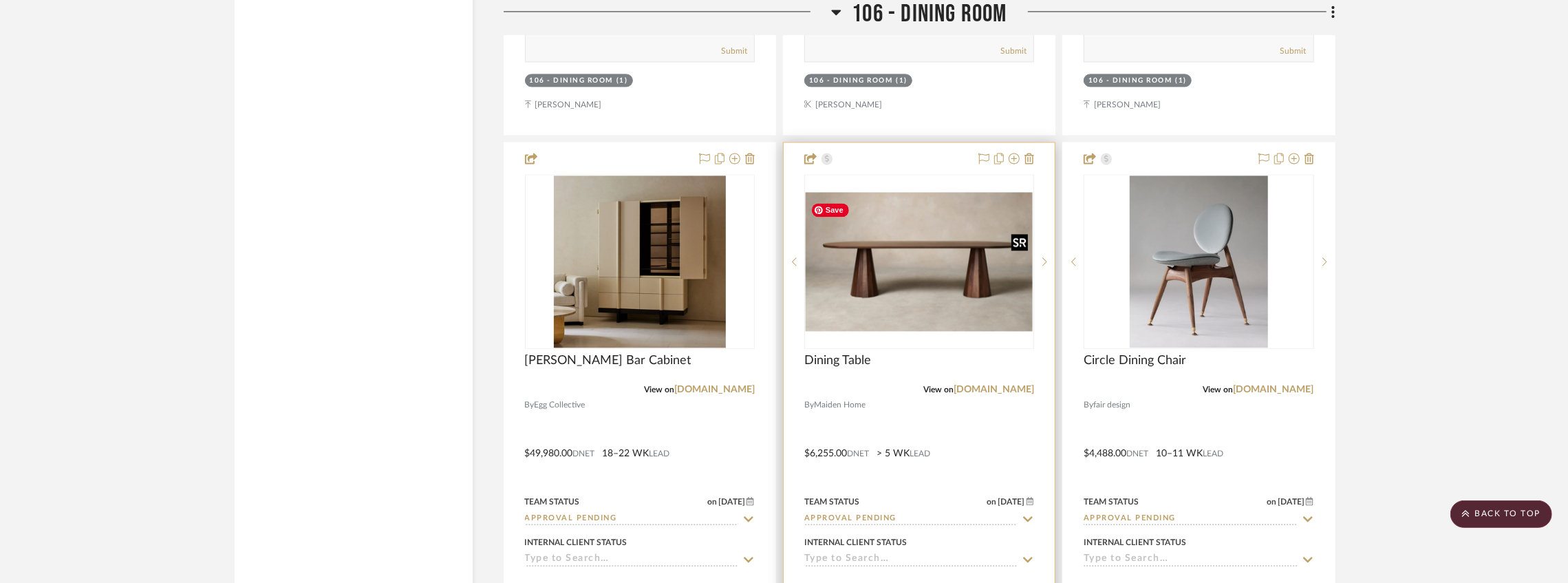
click at [897, 309] on img "0" at bounding box center [919, 261] width 227 height 139
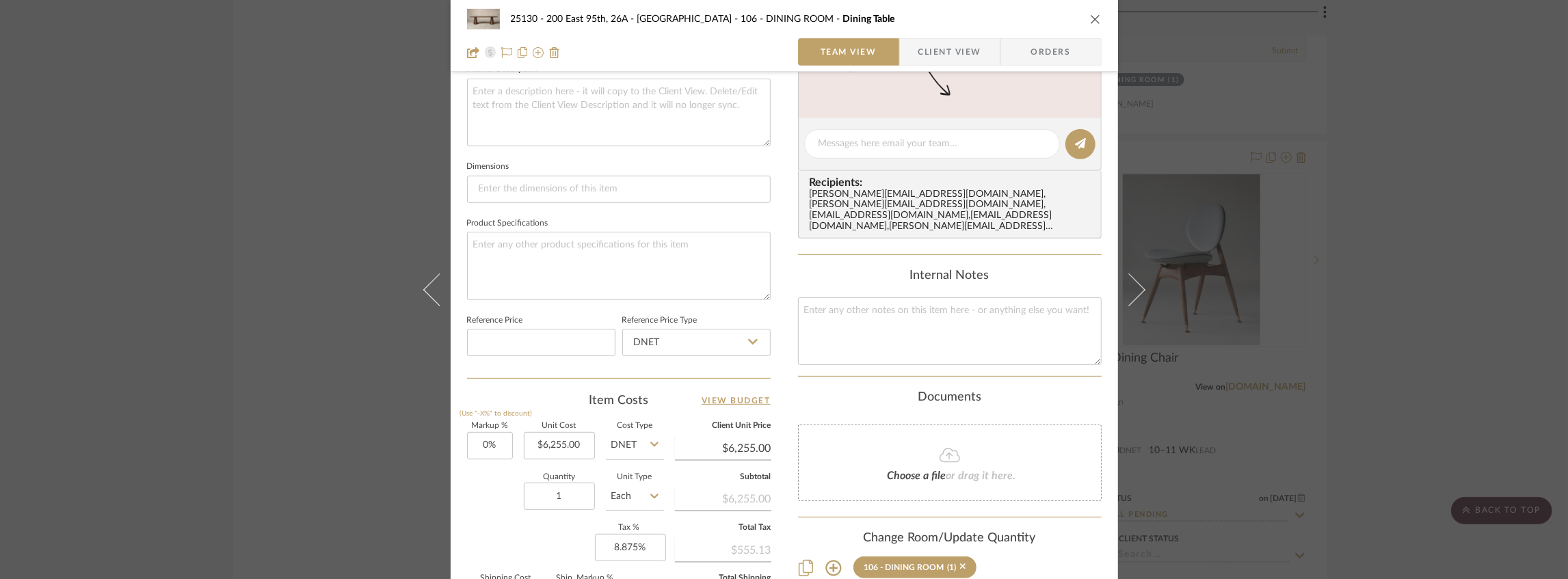
scroll to position [638, 0]
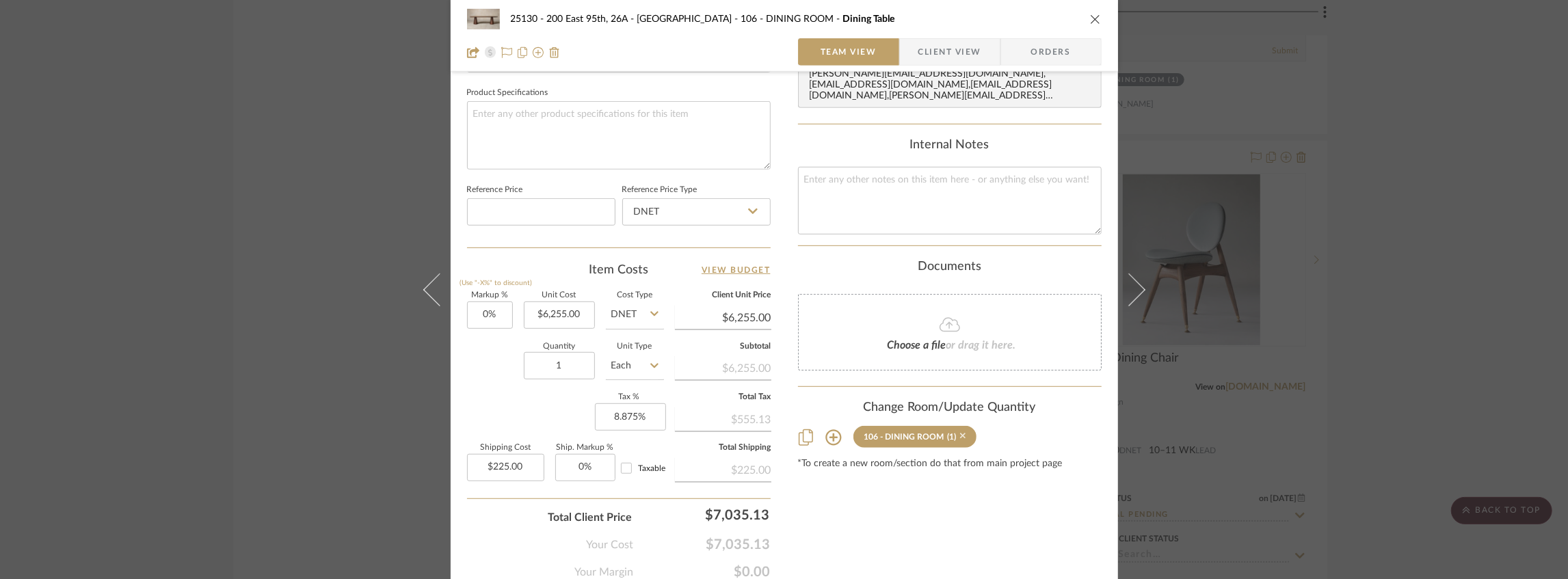
click at [960, 433] on icon at bounding box center [963, 436] width 6 height 9
click at [957, 434] on div at bounding box center [916, 437] width 124 height 14
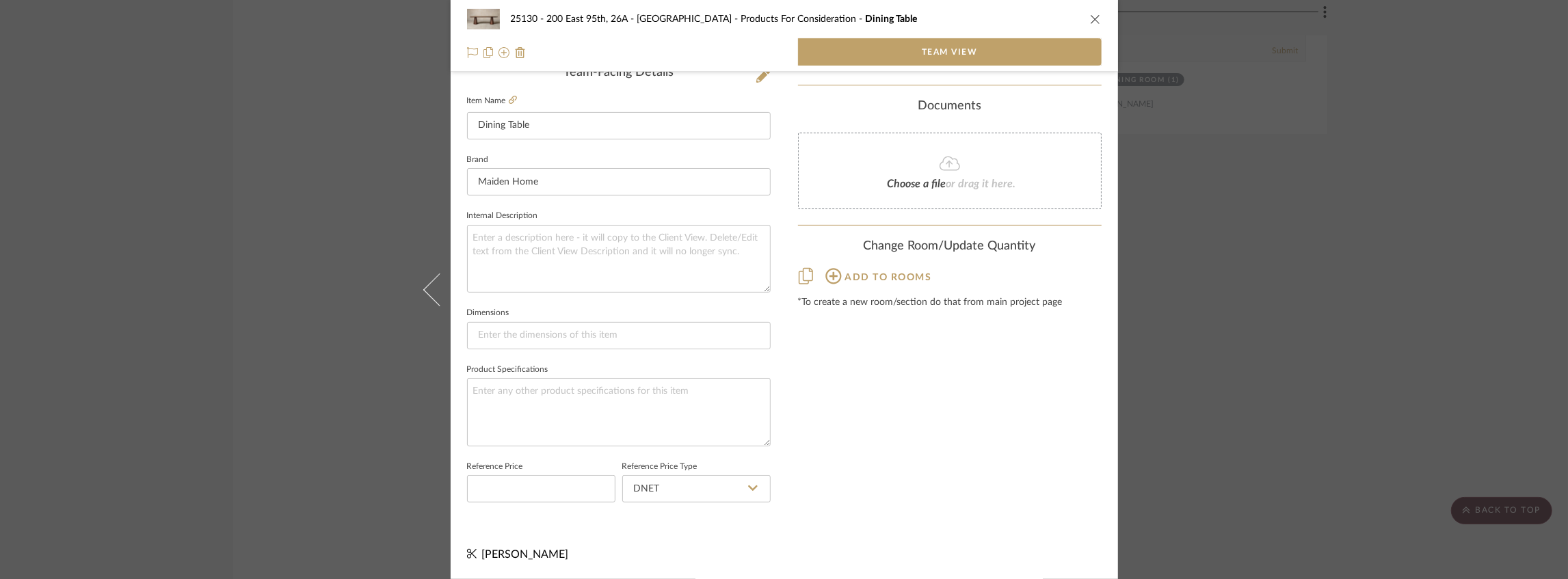
scroll to position [374, 0]
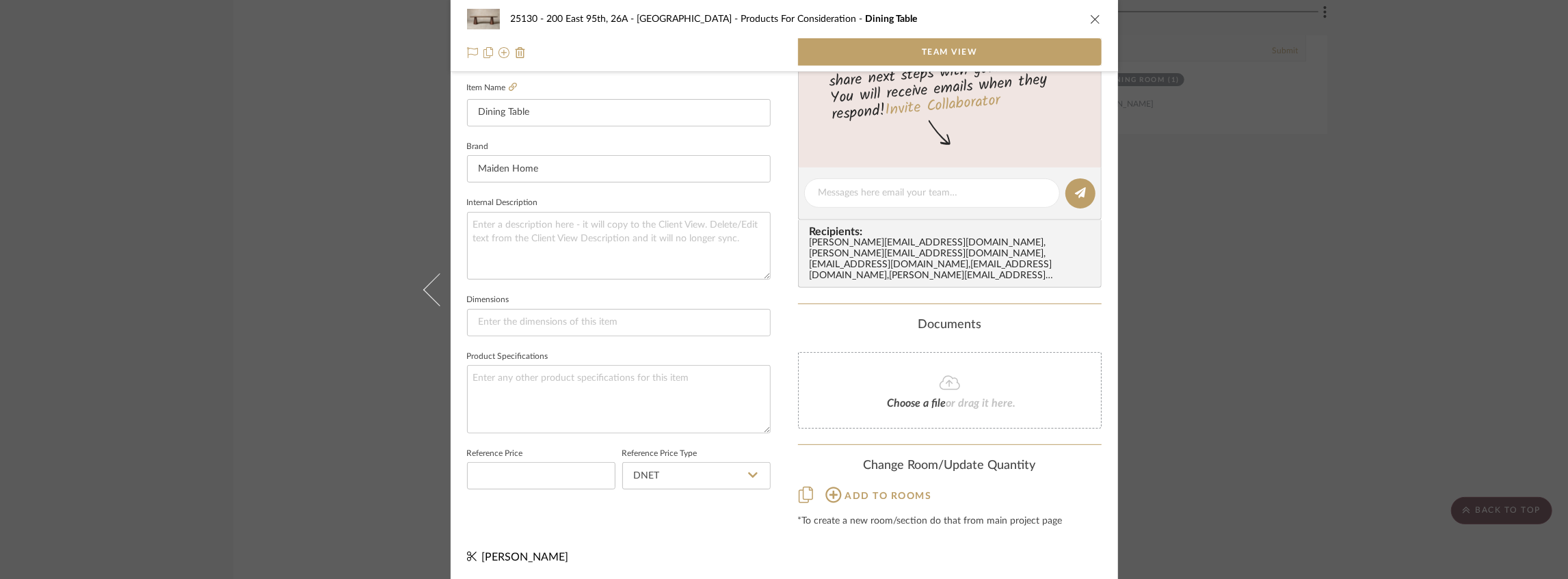
click at [1093, 14] on icon "close" at bounding box center [1096, 20] width 11 height 11
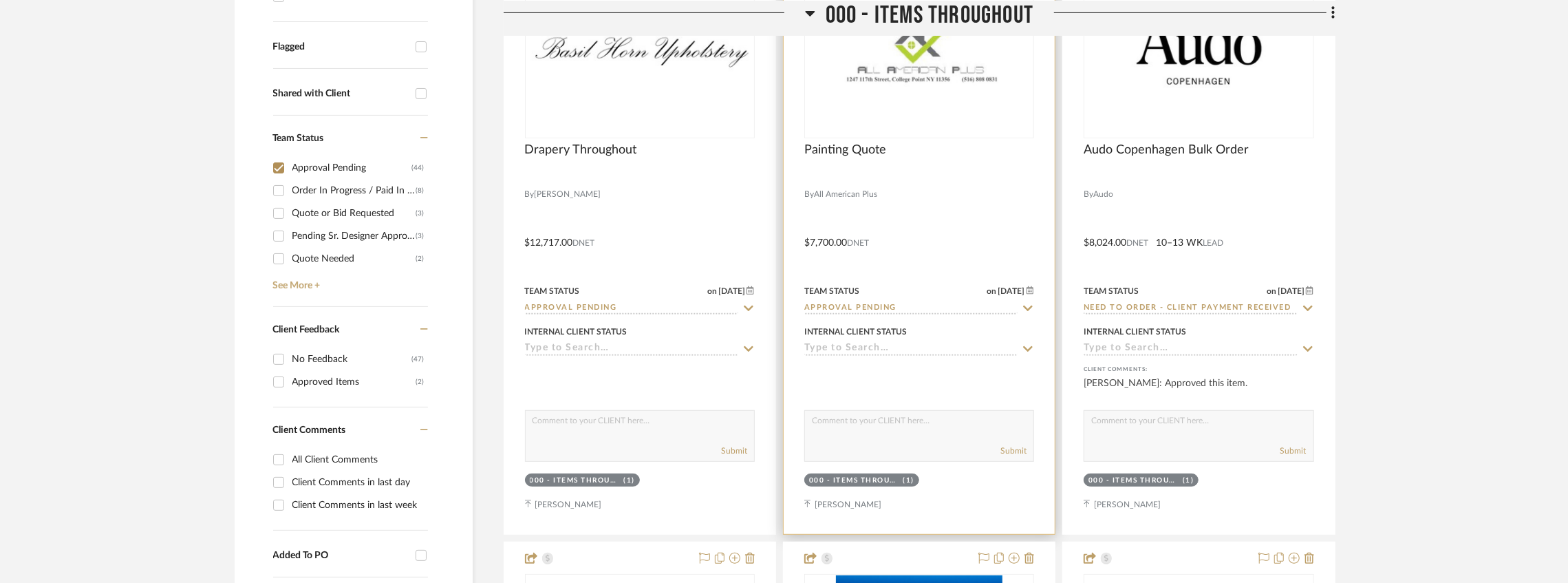
scroll to position [367, 0]
